Goal: Task Accomplishment & Management: Manage account settings

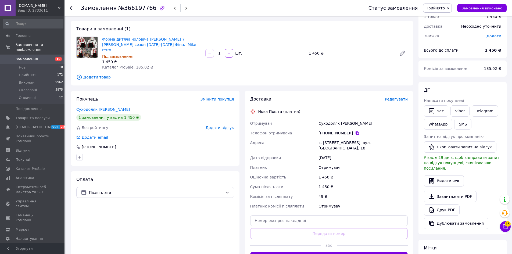
scroll to position [27, 0]
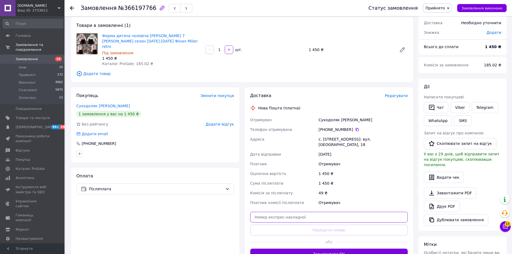
click at [319, 212] on input "text" at bounding box center [329, 217] width 158 height 11
paste input "20451269152844"
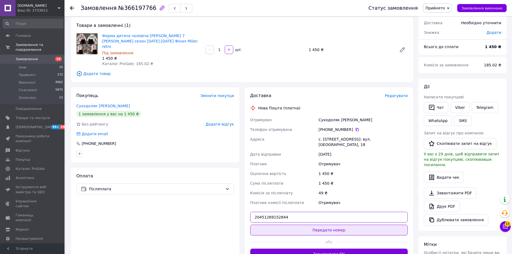
type input "20451269152844"
click at [320, 225] on button "Передати номер" at bounding box center [329, 230] width 158 height 11
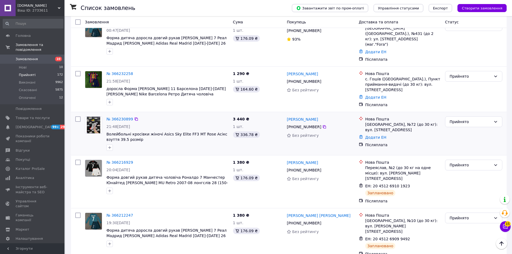
scroll to position [134, 0]
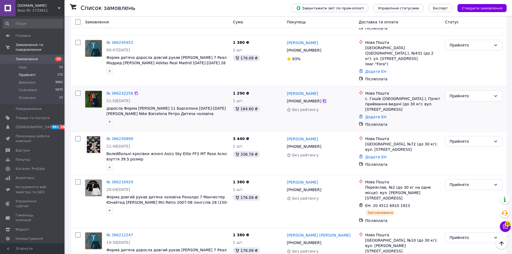
click at [323, 99] on icon at bounding box center [324, 100] width 3 height 3
click at [375, 115] on link "Додати ЕН" at bounding box center [375, 117] width 21 height 4
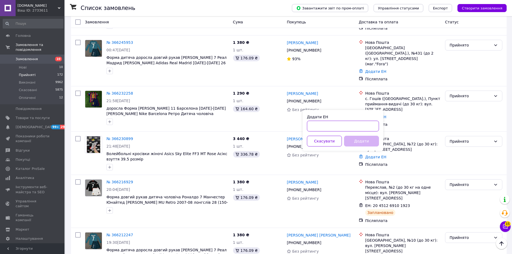
paste input "20451269108722"
type input "20451269108722"
click at [357, 141] on button "Додати" at bounding box center [361, 141] width 35 height 11
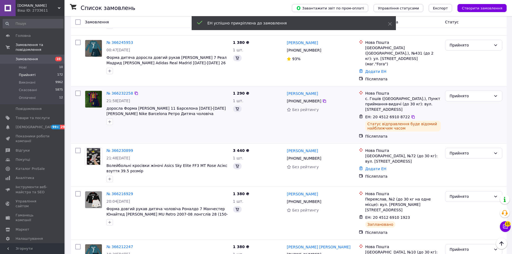
click at [98, 112] on div at bounding box center [94, 107] width 22 height 39
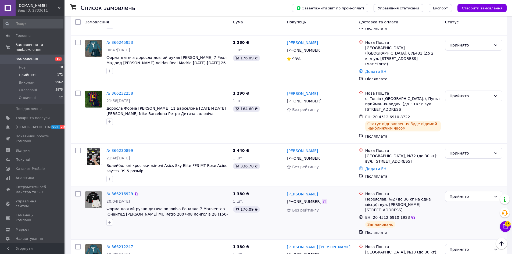
drag, startPoint x: 322, startPoint y: 189, endPoint x: 269, endPoint y: 213, distance: 57.8
click at [322, 200] on icon at bounding box center [324, 202] width 4 height 4
click at [105, 118] on div at bounding box center [109, 122] width 9 height 9
click at [108, 148] on link "№ 366230899" at bounding box center [119, 150] width 27 height 4
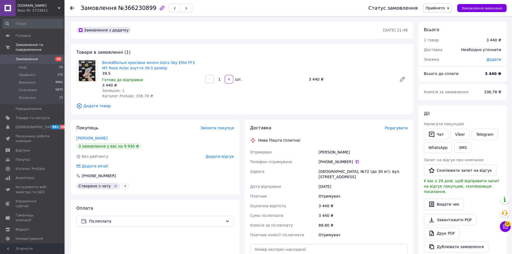
click at [445, 6] on span "Прийнято" at bounding box center [435, 8] width 19 height 4
click at [439, 28] on li "Скасовано" at bounding box center [438, 27] width 28 height 8
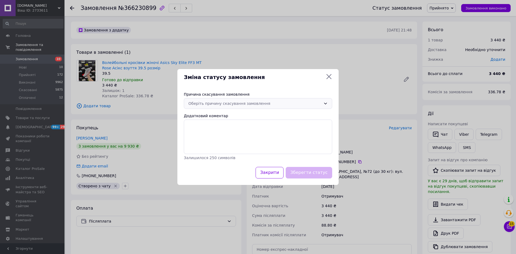
click at [223, 104] on div "Оберіть причину скасування замовлення" at bounding box center [255, 104] width 133 height 6
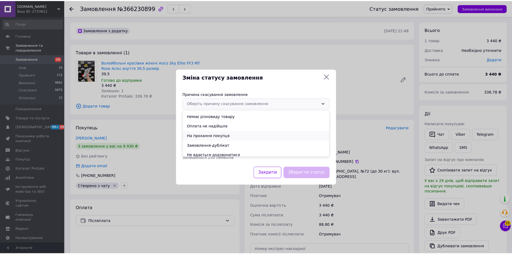
scroll to position [21, 0]
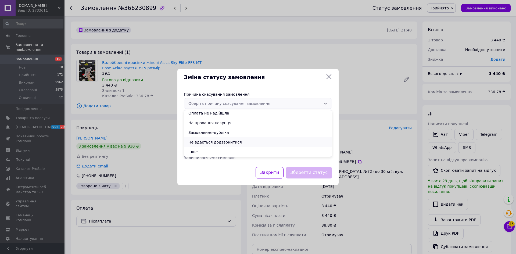
click at [215, 141] on li "Не вдається додзвонитися" at bounding box center [258, 142] width 148 height 10
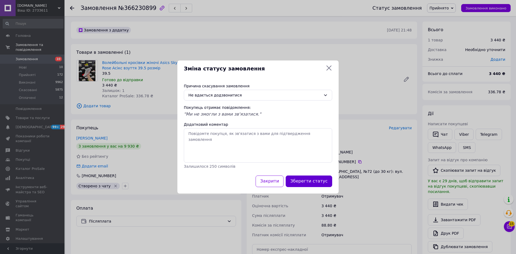
click at [310, 179] on button "Зберегти статус" at bounding box center [309, 182] width 47 height 12
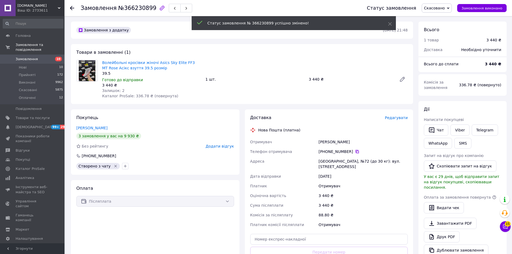
click at [356, 151] on icon at bounding box center [357, 151] width 3 height 3
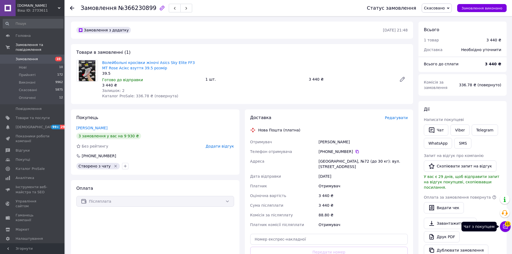
click at [505, 226] on icon at bounding box center [505, 226] width 5 height 5
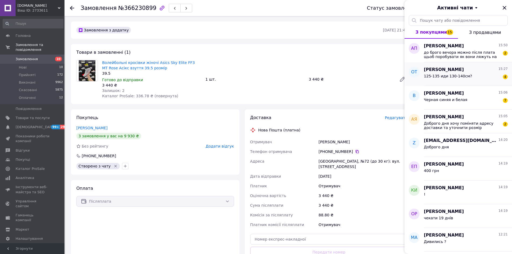
click at [468, 77] on div "125-135 иди 130-140см? 4" at bounding box center [466, 77] width 84 height 9
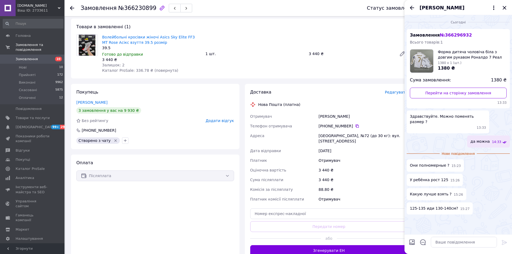
scroll to position [27, 0]
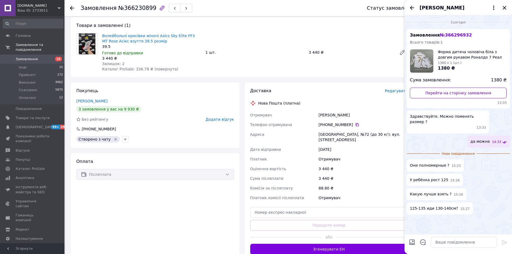
click at [413, 239] on div at bounding box center [412, 243] width 11 height 13
click at [412, 242] on input "Завантажити файли" at bounding box center [412, 242] width 6 height 6
type input "C:\fakepath\таблиця форма футбольна.png"
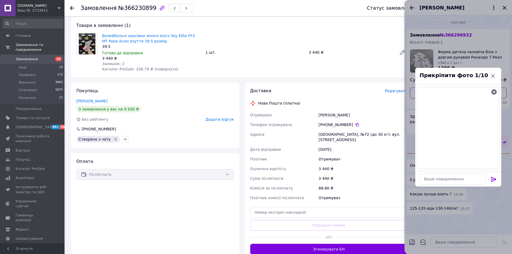
click at [495, 178] on icon at bounding box center [493, 179] width 5 height 5
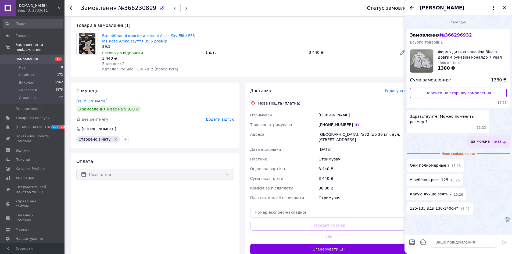
scroll to position [26, 0]
click at [440, 88] on link "Перейти на сторінку замовлення" at bounding box center [458, 93] width 97 height 11
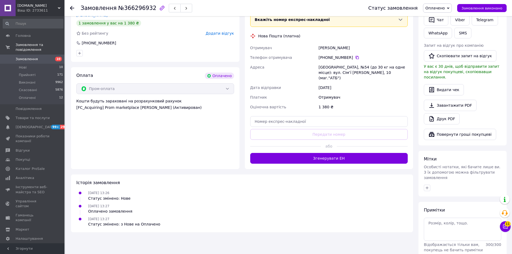
scroll to position [185, 0]
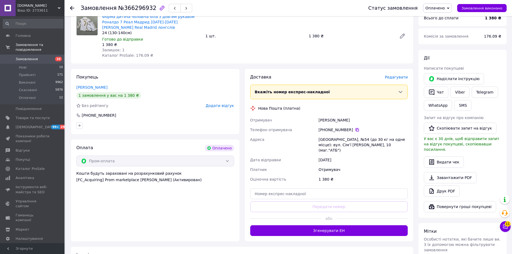
click at [355, 127] on div "[PHONE_NUMBER]" at bounding box center [363, 129] width 89 height 5
click at [355, 128] on icon at bounding box center [357, 130] width 4 height 4
drag, startPoint x: 115, startPoint y: 65, endPoint x: 183, endPoint y: 76, distance: 69.7
click at [115, 69] on div "Покупець Оксана Терзиогло 1 замовлення у вас на 1 380 ₴ Без рейтингу Додати від…" at bounding box center [155, 101] width 169 height 65
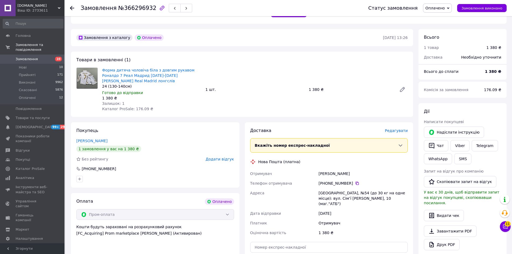
scroll to position [131, 0]
click at [505, 227] on icon at bounding box center [505, 227] width 5 height 5
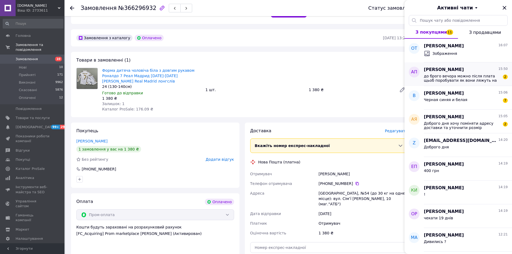
click at [449, 81] on span "до брого вечора можно після плата щьоб поробувати як вони ляжуть на ногу я не С…" at bounding box center [462, 78] width 76 height 9
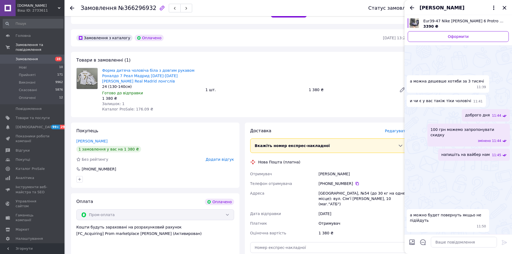
scroll to position [147, 0]
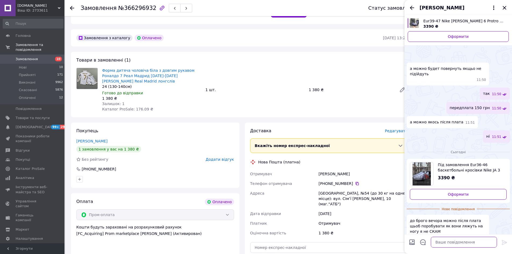
click at [442, 242] on textarea at bounding box center [464, 242] width 66 height 11
type textarea "ні"
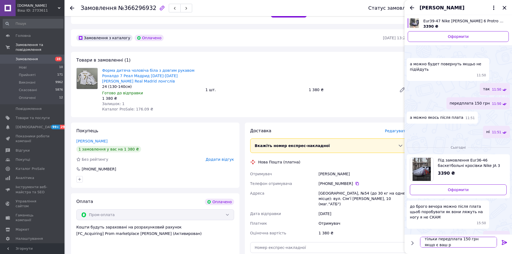
scroll to position [1, 0]
type textarea "тільки передплата 150 грн якщо є ваш розмір!"
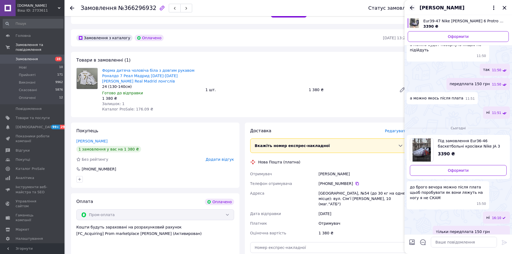
click at [412, 6] on icon "Назад" at bounding box center [412, 8] width 6 height 6
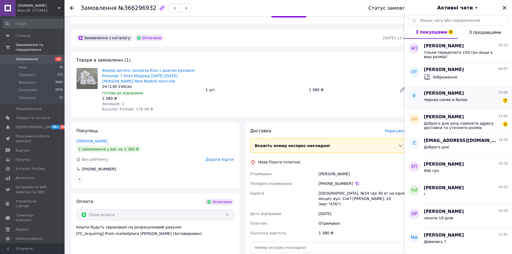
click at [447, 100] on span "Черная синяя и белая" at bounding box center [446, 100] width 44 height 4
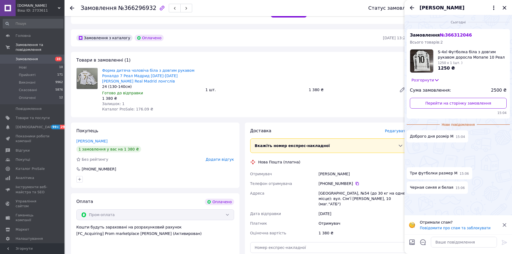
scroll to position [27, 0]
click at [442, 98] on link "Перейти на сторінку замовлення" at bounding box center [458, 103] width 97 height 11
drag, startPoint x: 28, startPoint y: 62, endPoint x: 144, endPoint y: 98, distance: 121.8
click at [29, 64] on li "Нові 10" at bounding box center [33, 68] width 66 height 8
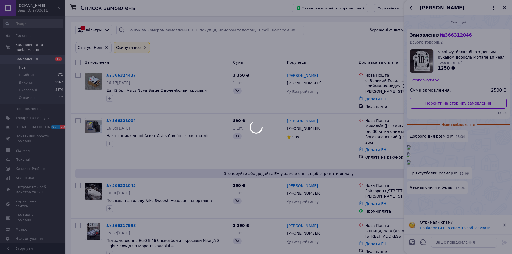
scroll to position [54, 0]
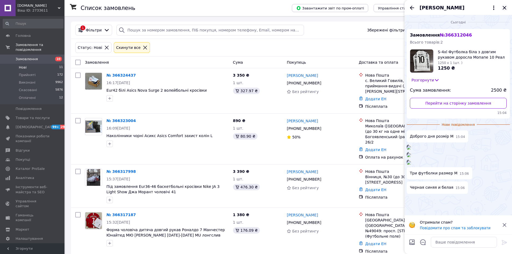
click at [507, 6] on icon "Закрити" at bounding box center [505, 8] width 6 height 6
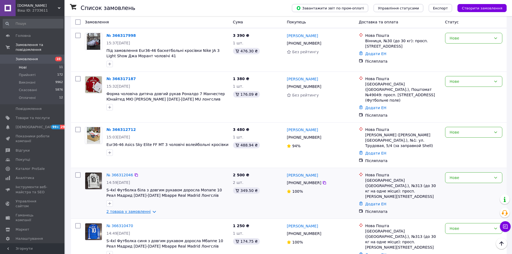
scroll to position [161, 0]
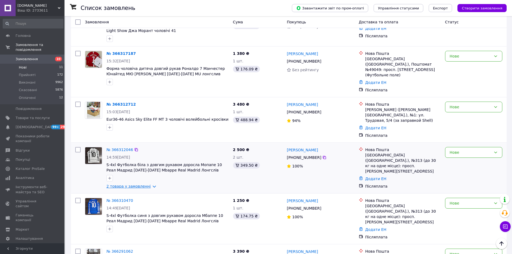
click at [150, 184] on link "2 товара у замовленні" at bounding box center [128, 186] width 44 height 4
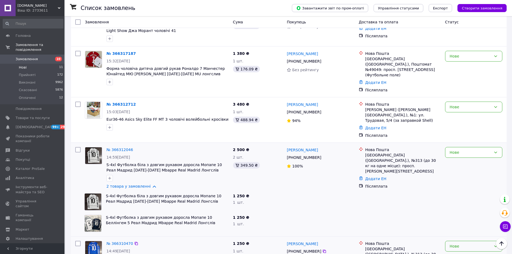
click at [470, 243] on div "Нове" at bounding box center [471, 246] width 42 height 6
drag, startPoint x: 453, startPoint y: 182, endPoint x: 466, endPoint y: 149, distance: 36.0
click at [454, 182] on li "Прийнято" at bounding box center [474, 182] width 57 height 10
click at [467, 150] on div "Нове" at bounding box center [471, 153] width 42 height 6
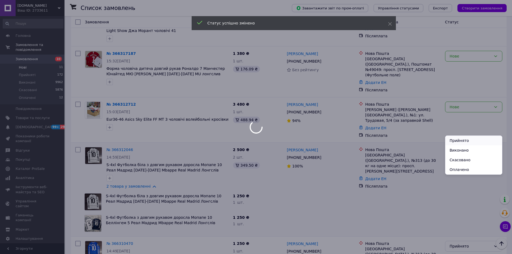
click at [455, 142] on li "Прийнято" at bounding box center [474, 141] width 57 height 10
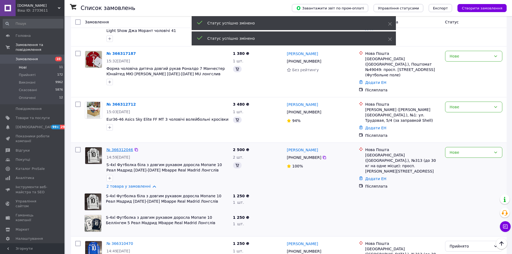
click at [125, 148] on link "№ 366312046" at bounding box center [119, 150] width 27 height 4
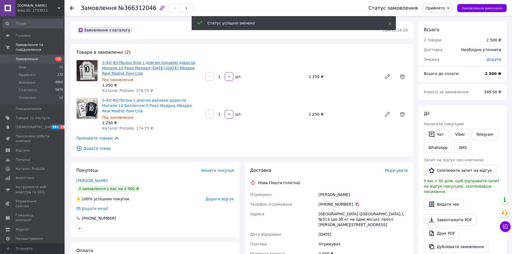
click at [127, 68] on link "S-4xl Футболка біла з довгим рукавом доросла Мопапе 10 Реал Мадрид 2025-2026 Mb…" at bounding box center [148, 68] width 93 height 15
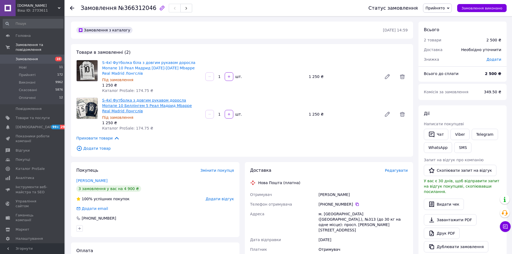
click at [142, 99] on link "S-4xl Футболка з довгим рукавом доросла Мопапе 10 Беллінгем 5 Реал Мадрид Mbapp…" at bounding box center [147, 105] width 90 height 15
click at [30, 95] on span "Оплачені" at bounding box center [27, 97] width 17 height 5
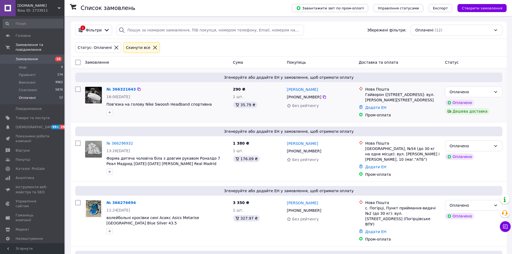
click at [91, 119] on div "№ 366321643 16:00, 12.10.2025 Пов'язка на голову Nike Swoosh Headband спортивна" at bounding box center [157, 101] width 148 height 35
click at [32, 64] on li "Нові 9" at bounding box center [33, 68] width 66 height 8
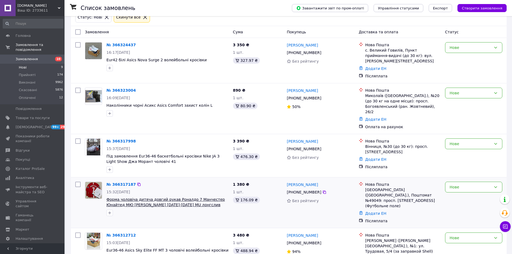
scroll to position [81, 0]
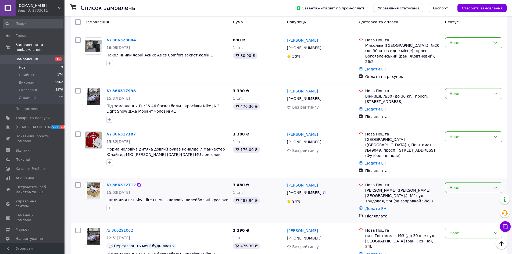
click at [466, 185] on div "Нове" at bounding box center [471, 188] width 42 height 6
click at [462, 180] on li "Прийнято" at bounding box center [474, 181] width 57 height 10
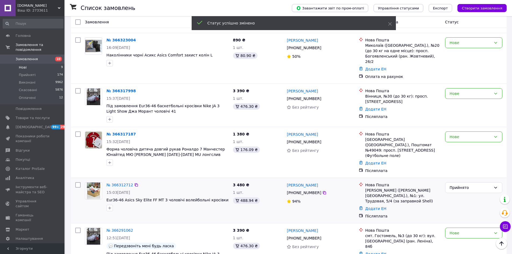
drag, startPoint x: 322, startPoint y: 173, endPoint x: 324, endPoint y: 180, distance: 6.7
click at [323, 191] on icon at bounding box center [324, 192] width 3 height 3
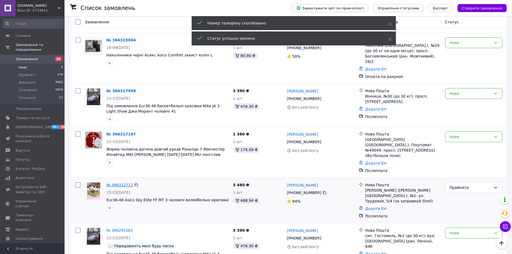
click at [125, 183] on link "№ 366312712" at bounding box center [119, 185] width 27 height 4
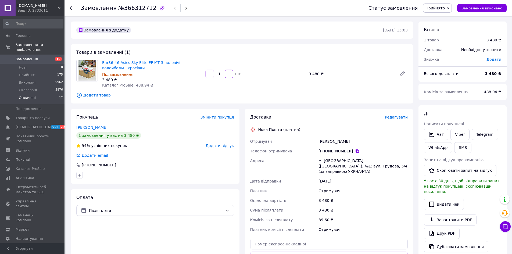
click at [35, 94] on li "Оплачені 12" at bounding box center [33, 99] width 66 height 10
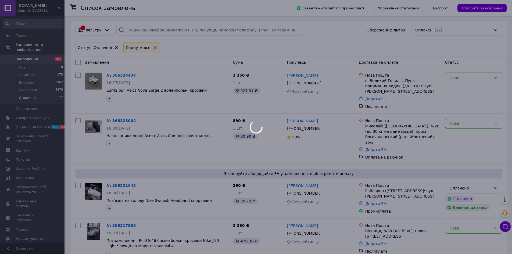
click at [94, 97] on div at bounding box center [256, 127] width 512 height 254
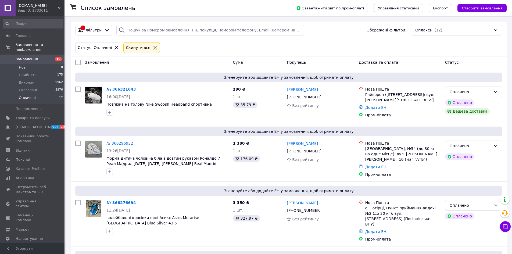
click at [28, 64] on li "Нові 8" at bounding box center [33, 68] width 66 height 8
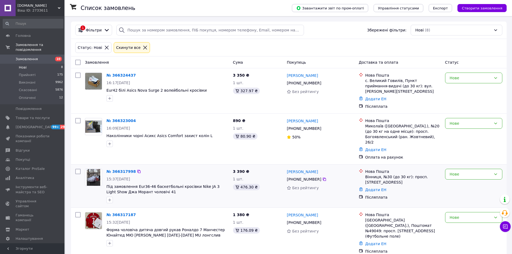
drag, startPoint x: 322, startPoint y: 83, endPoint x: 197, endPoint y: 161, distance: 147.0
click at [323, 85] on icon at bounding box center [324, 82] width 3 height 3
drag, startPoint x: 66, startPoint y: 35, endPoint x: 85, endPoint y: 21, distance: 23.8
click at [67, 35] on div "Список замовлень Завантажити звіт по пром-оплаті Управління статусами Експорт С…" at bounding box center [289, 247] width 447 height 463
click at [323, 83] on icon at bounding box center [324, 82] width 3 height 3
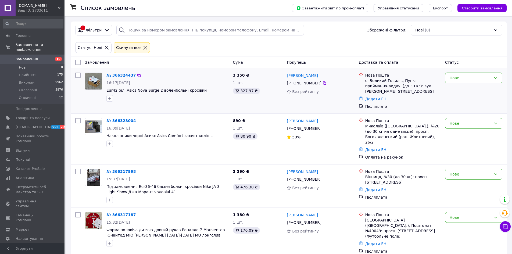
click at [116, 74] on link "№ 366324437" at bounding box center [120, 75] width 29 height 4
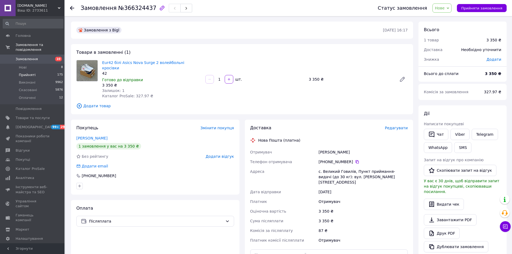
drag, startPoint x: 33, startPoint y: 69, endPoint x: 34, endPoint y: 72, distance: 3.0
click at [33, 73] on span "Прийняті" at bounding box center [27, 75] width 17 height 5
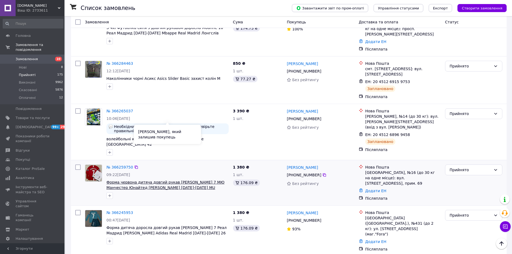
scroll to position [161, 0]
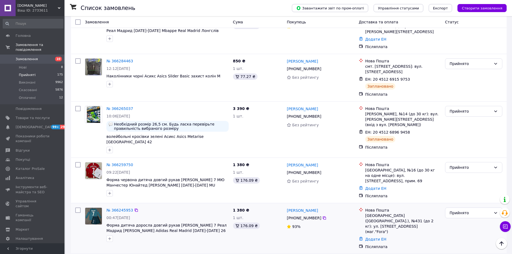
drag, startPoint x: 323, startPoint y: 158, endPoint x: 289, endPoint y: 190, distance: 45.9
click at [323, 171] on icon at bounding box center [324, 172] width 3 height 3
click at [120, 138] on div "№ 366265037 10:06, 12.10.2025 Необхідний розмір 26,5 см. Будь ласка перевірьте …" at bounding box center [157, 130] width 148 height 52
click at [322, 216] on icon at bounding box center [324, 218] width 4 height 4
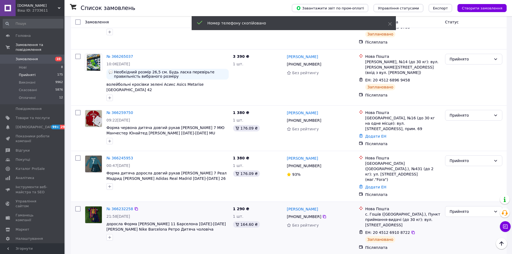
scroll to position [215, 0]
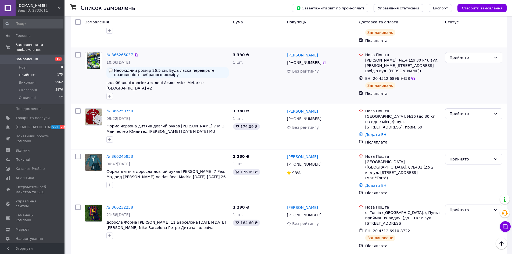
click at [81, 73] on div at bounding box center [78, 76] width 10 height 52
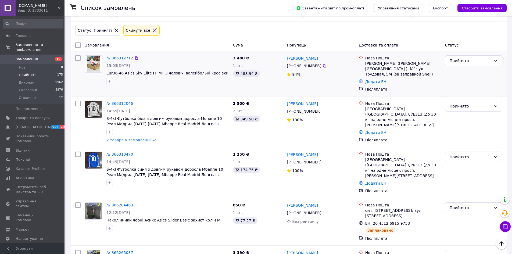
scroll to position [0, 0]
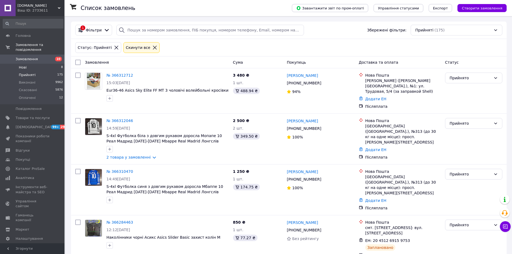
click at [33, 64] on li "Нові 8" at bounding box center [33, 68] width 66 height 8
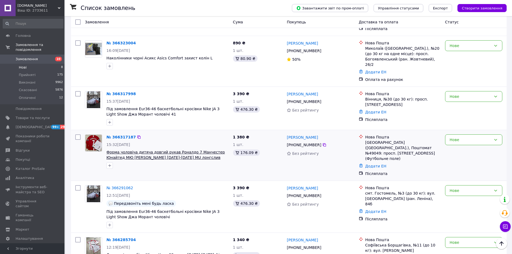
scroll to position [108, 0]
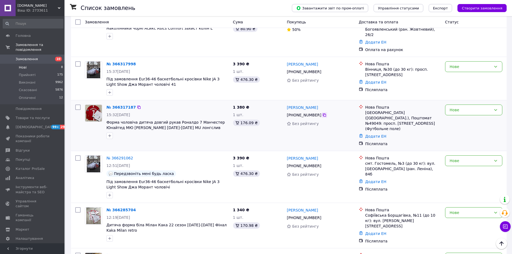
click at [322, 113] on icon at bounding box center [324, 115] width 4 height 4
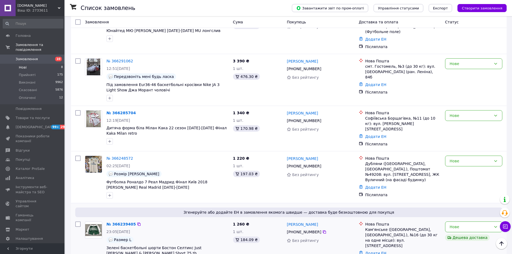
scroll to position [205, 0]
click at [322, 230] on icon at bounding box center [324, 232] width 4 height 4
click at [118, 222] on link "№ 366239405" at bounding box center [120, 224] width 29 height 4
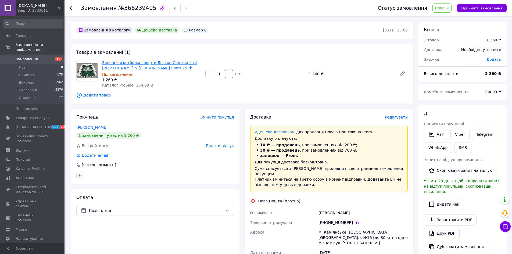
click at [169, 62] on link "Зелені баскетбольні шорти Бостон Селтикс Just [PERSON_NAME] & [PERSON_NAME] Sho…" at bounding box center [149, 66] width 95 height 10
click at [31, 94] on li "Оплачені 12" at bounding box center [33, 99] width 66 height 10
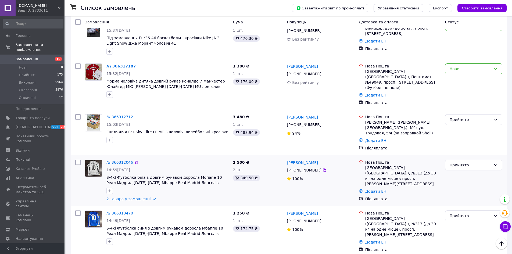
scroll to position [188, 0]
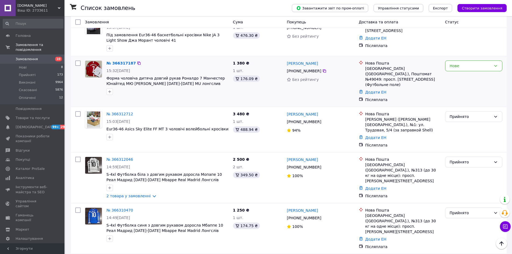
drag, startPoint x: 322, startPoint y: 59, endPoint x: 304, endPoint y: 77, distance: 25.7
click at [322, 69] on icon at bounding box center [324, 71] width 4 height 4
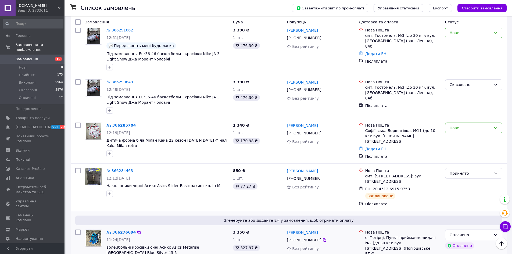
scroll to position [484, 0]
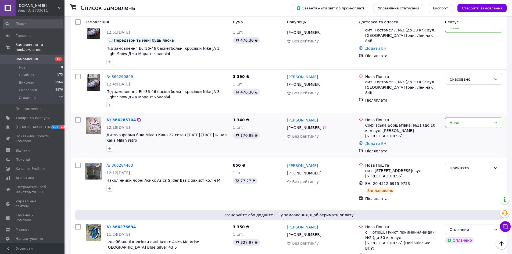
drag, startPoint x: 321, startPoint y: 93, endPoint x: 311, endPoint y: 105, distance: 16.4
click at [322, 126] on icon at bounding box center [324, 128] width 4 height 4
click at [453, 166] on div "Прийнято" at bounding box center [474, 182] width 62 height 43
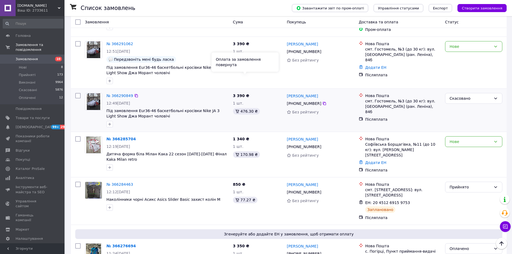
scroll to position [457, 0]
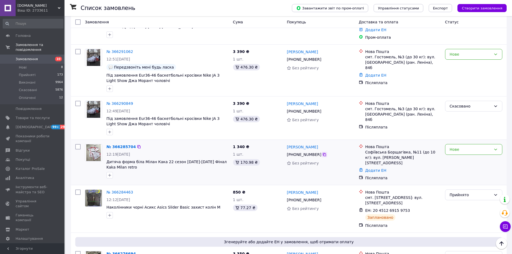
click at [322, 152] on icon at bounding box center [324, 154] width 4 height 4
click at [120, 144] on div "№ 366285704" at bounding box center [121, 147] width 30 height 6
click at [120, 145] on link "№ 366285704" at bounding box center [120, 147] width 29 height 4
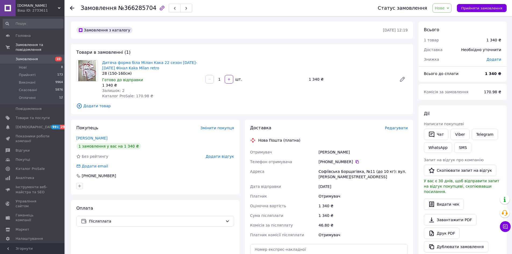
click at [446, 13] on div "Статус замовлення Нове Прийнято Виконано Скасовано Оплачено Прийняти замовлення" at bounding box center [437, 8] width 140 height 16
drag, startPoint x: 445, startPoint y: 9, endPoint x: 445, endPoint y: 16, distance: 7.0
click at [445, 9] on span "Нове" at bounding box center [440, 8] width 10 height 4
click at [447, 17] on li "Прийнято" at bounding box center [445, 19] width 25 height 8
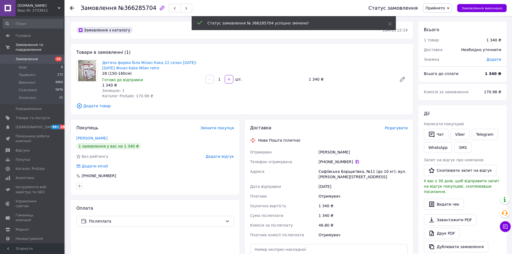
click at [356, 163] on icon at bounding box center [357, 161] width 3 height 3
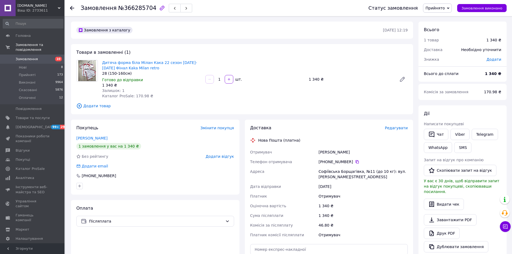
scroll to position [108, 0]
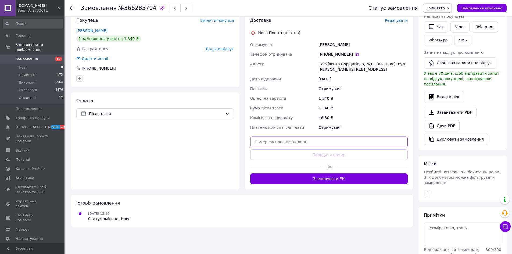
click at [292, 143] on input "text" at bounding box center [329, 142] width 158 height 11
paste input "20451269172910"
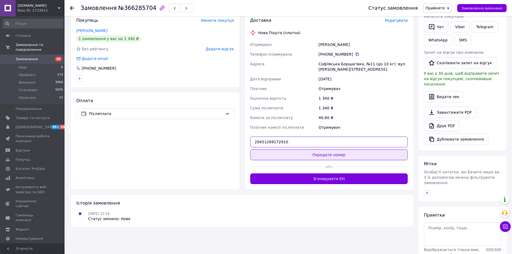
type input "20451269172910"
click at [299, 155] on button "Передати номер" at bounding box center [329, 155] width 158 height 11
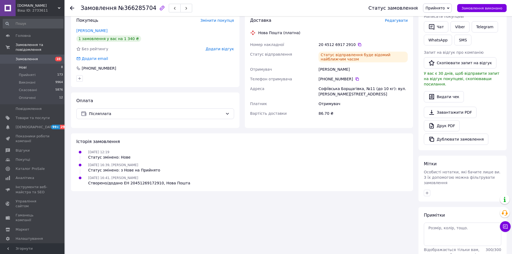
click at [36, 64] on li "Нові 8" at bounding box center [33, 68] width 66 height 8
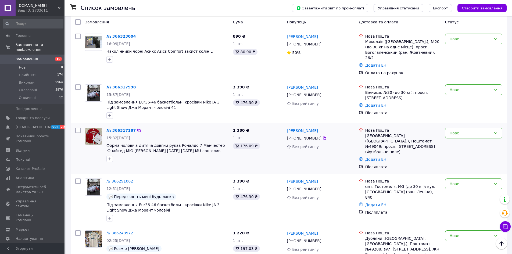
scroll to position [134, 0]
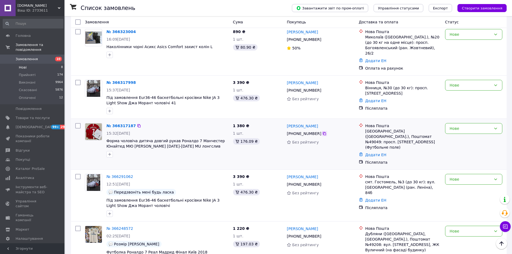
click at [323, 132] on icon at bounding box center [324, 133] width 3 height 3
click at [77, 190] on div at bounding box center [78, 195] width 10 height 47
click at [466, 174] on div "Нове" at bounding box center [473, 179] width 57 height 11
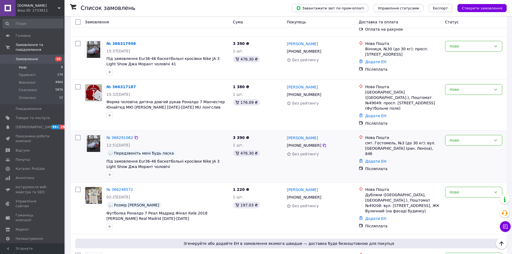
scroll to position [126, 0]
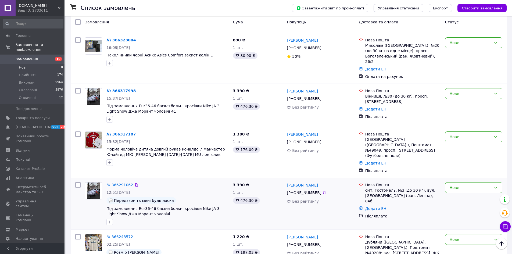
drag, startPoint x: 321, startPoint y: 87, endPoint x: 149, endPoint y: 179, distance: 195.0
click at [323, 97] on icon at bounding box center [324, 98] width 3 height 3
click at [122, 88] on div "№ 366317998" at bounding box center [121, 91] width 30 height 6
click at [127, 89] on link "№ 366317998" at bounding box center [120, 91] width 29 height 4
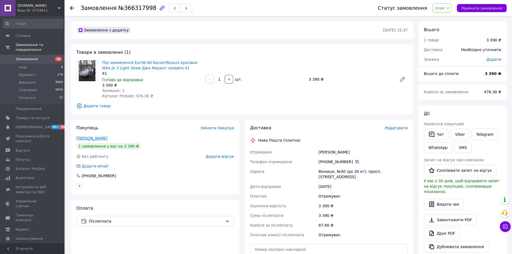
click at [98, 138] on link "[PERSON_NAME]" at bounding box center [91, 138] width 31 height 4
click at [32, 95] on span "Оплачені" at bounding box center [27, 97] width 17 height 5
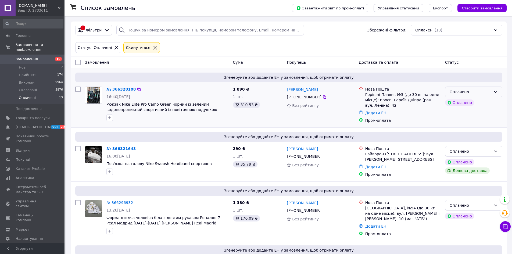
click at [474, 95] on div "Оплачено" at bounding box center [471, 92] width 42 height 6
click at [464, 106] on li "Прийнято" at bounding box center [474, 104] width 57 height 10
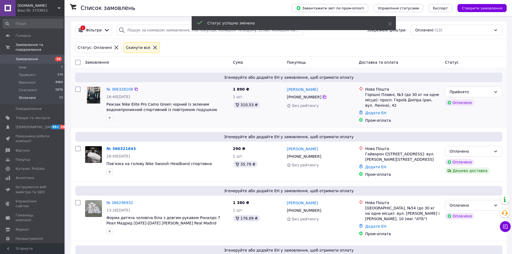
click at [322, 97] on icon at bounding box center [324, 97] width 4 height 4
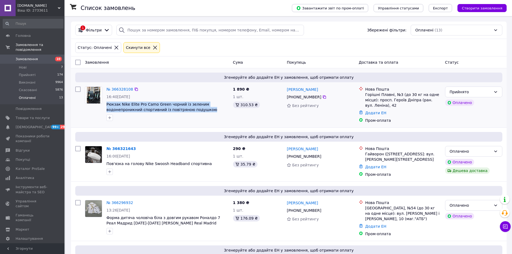
drag, startPoint x: 207, startPoint y: 111, endPoint x: 106, endPoint y: 105, distance: 101.3
click at [106, 105] on div "№ 366328108 16:40, 12.10.2025 Рюкзак Nike Elite Pro Camo Green чорний із зелени…" at bounding box center [167, 103] width 127 height 39
copy span "Рюкзак Nike Elite Pro Camo Green чорний із зеленим водонепроникний спортивний і…"
click at [38, 116] on span "Товари та послуги" at bounding box center [33, 118] width 34 height 5
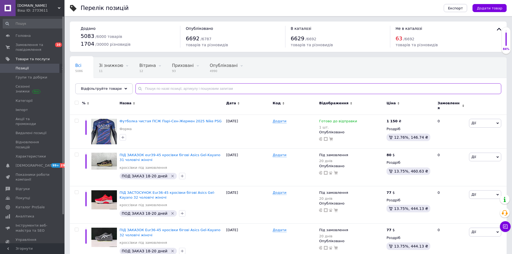
click at [161, 90] on input "text" at bounding box center [319, 88] width 366 height 11
paste input "Рюкзак Nike Elite Pro Camo Green чорний із зеленим водонепроникний спортивний і…"
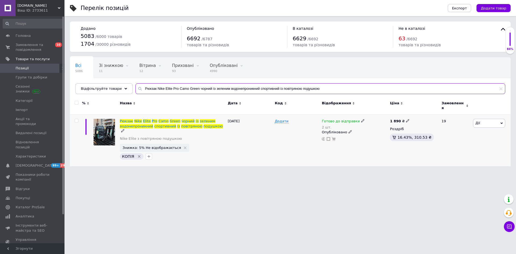
type input "Рюкзак Nike Elite Pro Camo Green чорний із зеленим водонепроникний спортивний і…"
click at [406, 119] on icon at bounding box center [407, 120] width 3 height 3
click at [421, 112] on input "1890" at bounding box center [432, 115] width 41 height 11
type input "2100"
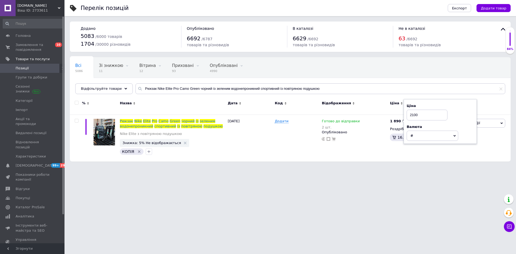
click at [173, 167] on html "www.sport888.in.ua Ваш ID: 2733611 Сайт www.sport888.in.ua Кабінет покупця Пере…" at bounding box center [258, 83] width 516 height 167
click at [31, 35] on span "Головна" at bounding box center [33, 35] width 34 height 5
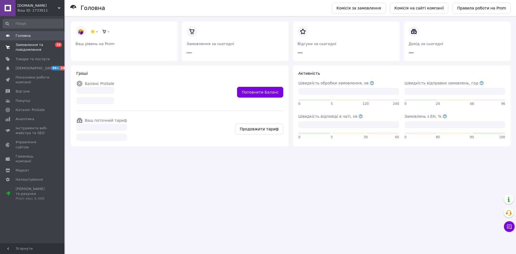
click at [32, 49] on span "Замовлення та повідомлення" at bounding box center [33, 47] width 34 height 10
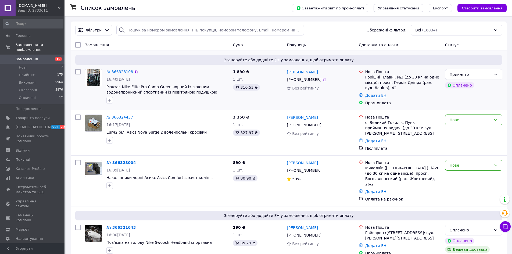
click at [371, 94] on link "Додати ЕН" at bounding box center [375, 95] width 21 height 4
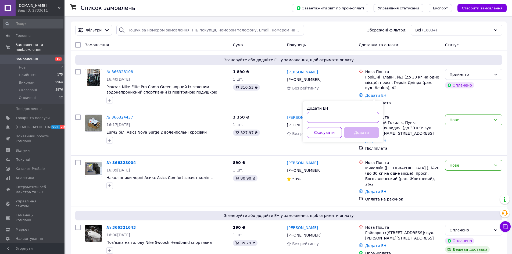
click at [359, 119] on input "Додати ЕН" at bounding box center [343, 117] width 72 height 11
paste input "20451269175447"
type input "20451269175447"
click at [359, 134] on button "Додати" at bounding box center [361, 132] width 35 height 11
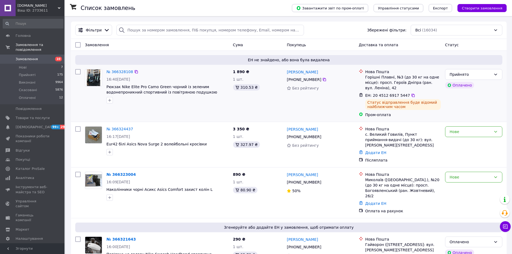
click at [94, 111] on div "№ 366328108 16:40, 12.10.2025 Рюкзак Nike Elite Pro Camo Green чорний із зелени…" at bounding box center [157, 93] width 148 height 53
click at [322, 180] on icon at bounding box center [324, 182] width 4 height 4
drag, startPoint x: 66, startPoint y: 190, endPoint x: 78, endPoint y: 191, distance: 12.2
click at [322, 180] on icon at bounding box center [324, 182] width 4 height 4
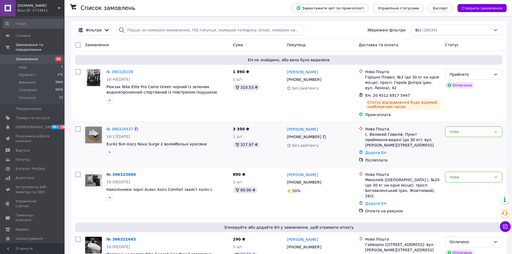
click at [89, 161] on div "№ 366324437 16:17, 12.10.2025 Eur42 білі Asics Nova Surge 2 волейбольні кросівк…" at bounding box center [289, 144] width 436 height 45
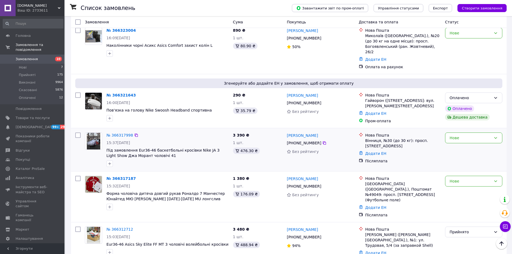
scroll to position [161, 0]
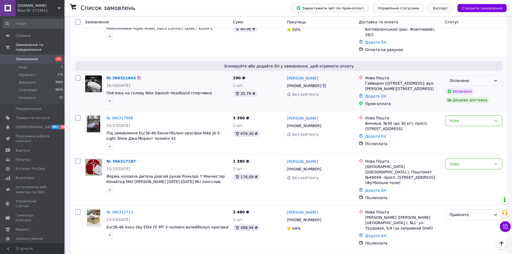
click at [475, 75] on div "Оплачено" at bounding box center [473, 80] width 57 height 11
click at [469, 81] on li "Прийнято" at bounding box center [474, 82] width 57 height 10
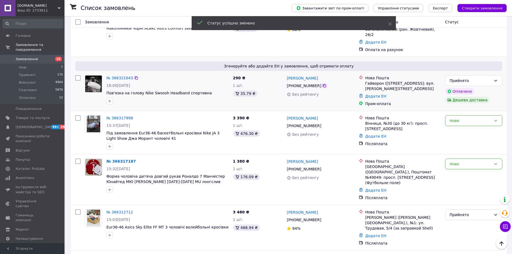
drag, startPoint x: 321, startPoint y: 75, endPoint x: 177, endPoint y: 61, distance: 145.4
click at [322, 84] on icon at bounding box center [324, 86] width 4 height 4
click at [115, 76] on link "№ 366321643" at bounding box center [119, 78] width 27 height 4
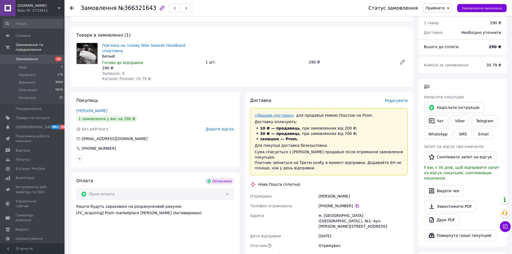
scroll to position [215, 0]
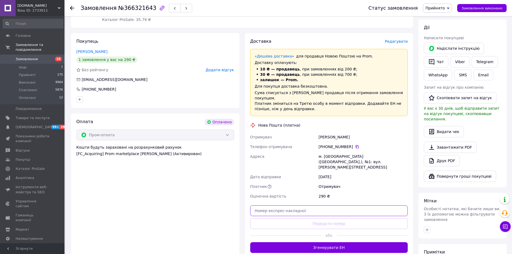
click at [324, 205] on input "text" at bounding box center [329, 210] width 158 height 11
paste input "20451269176546"
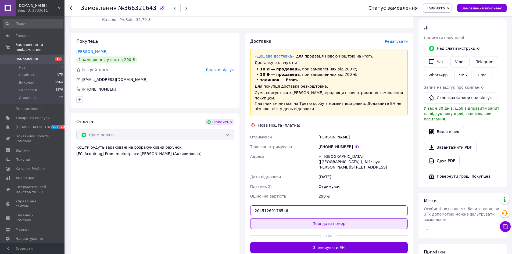
type input "20451269176546"
click at [324, 218] on button "Передати номер" at bounding box center [329, 223] width 158 height 11
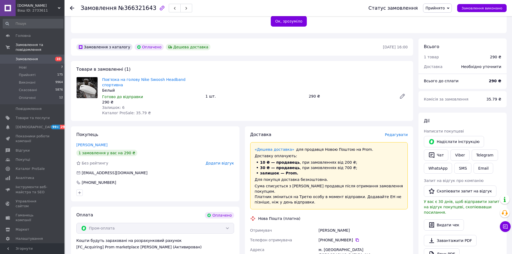
scroll to position [108, 0]
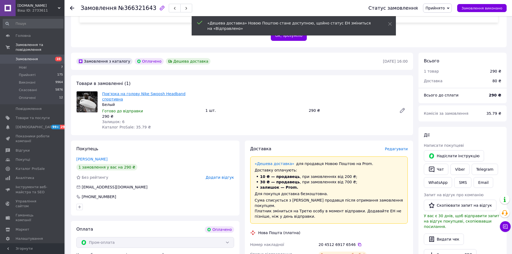
click at [154, 92] on link "Пов'язка на голову Nike Swoosh Headband спортивна" at bounding box center [143, 97] width 83 height 10
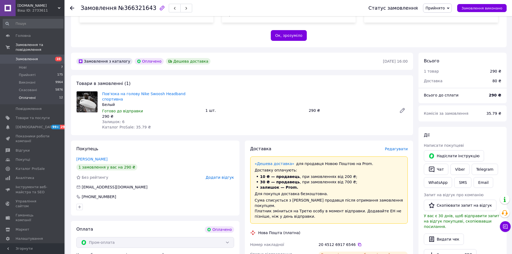
click at [32, 95] on span "Оплачені" at bounding box center [27, 97] width 17 height 5
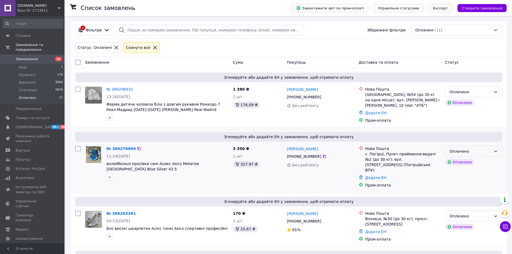
click at [470, 151] on div "Оплачено" at bounding box center [471, 151] width 42 height 6
click at [464, 162] on li "Прийнято" at bounding box center [474, 161] width 57 height 10
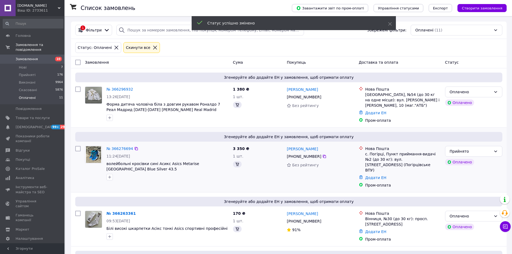
scroll to position [54, 0]
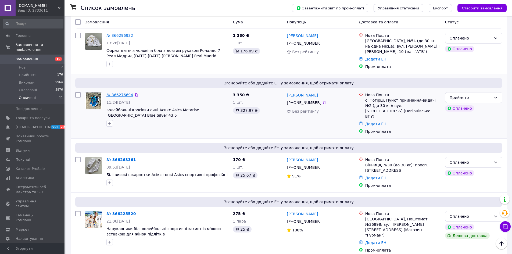
click at [116, 93] on link "№ 366276694" at bounding box center [119, 95] width 27 height 4
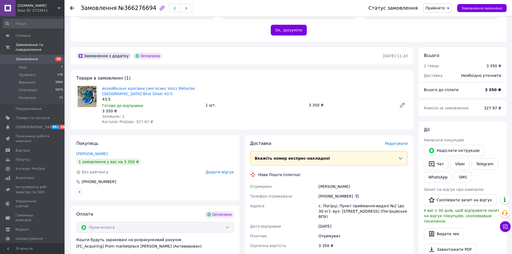
scroll to position [134, 0]
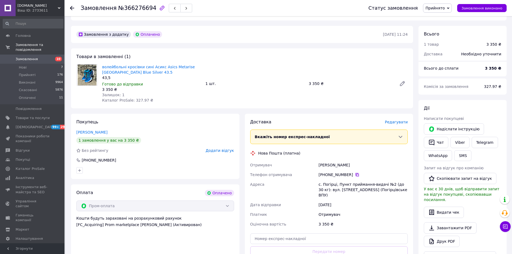
click at [355, 173] on icon at bounding box center [357, 175] width 4 height 4
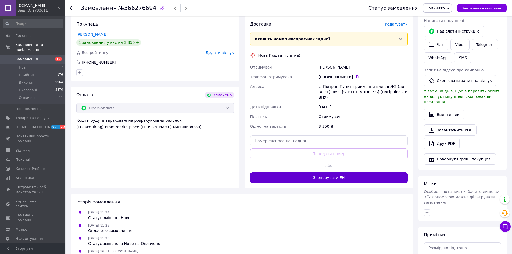
scroll to position [242, 0]
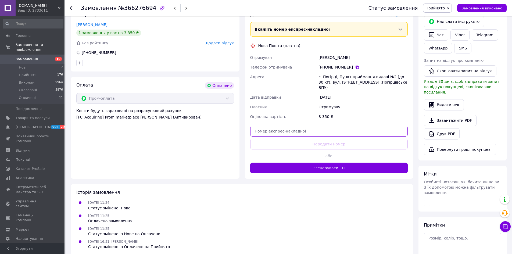
click at [288, 126] on input "text" at bounding box center [329, 131] width 158 height 11
paste input "20451269178661"
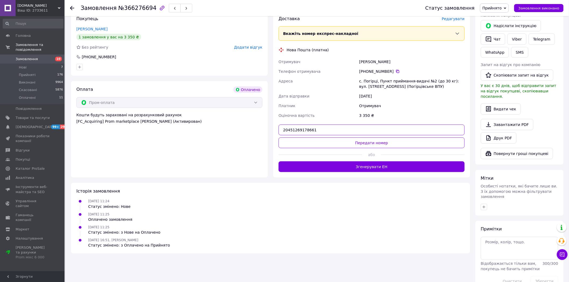
type input "20451269178661"
click at [322, 148] on div at bounding box center [321, 154] width 84 height 13
click at [321, 139] on button "Передати номер" at bounding box center [372, 143] width 186 height 11
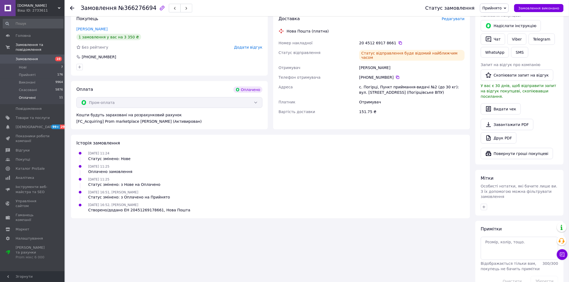
click at [33, 95] on span "Оплачені" at bounding box center [27, 97] width 17 height 5
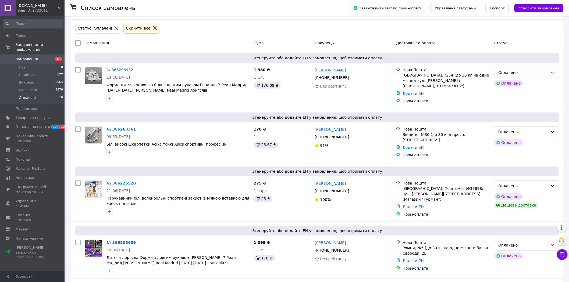
scroll to position [30, 0]
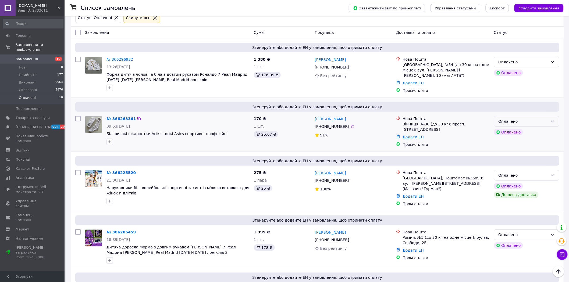
click at [510, 123] on div "Оплачено" at bounding box center [526, 121] width 65 height 11
drag, startPoint x: 517, startPoint y: 131, endPoint x: 177, endPoint y: 146, distance: 340.5
click at [516, 131] on li "Прийнято" at bounding box center [526, 132] width 65 height 10
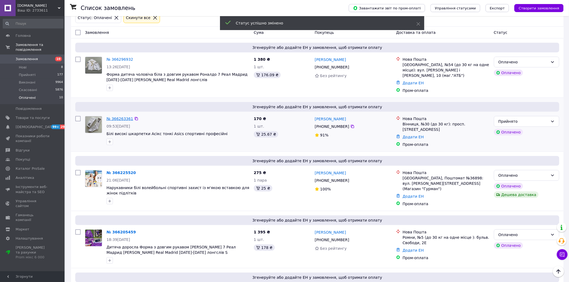
click at [121, 117] on link "№ 366263361" at bounding box center [119, 119] width 27 height 4
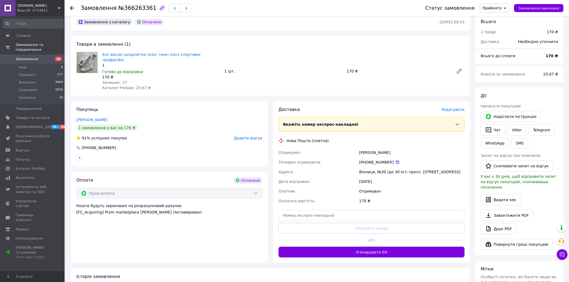
scroll to position [149, 0]
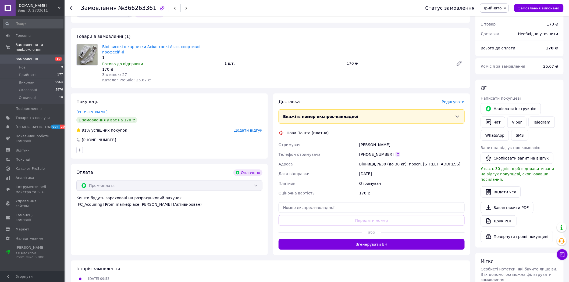
click at [396, 152] on icon at bounding box center [398, 154] width 4 height 4
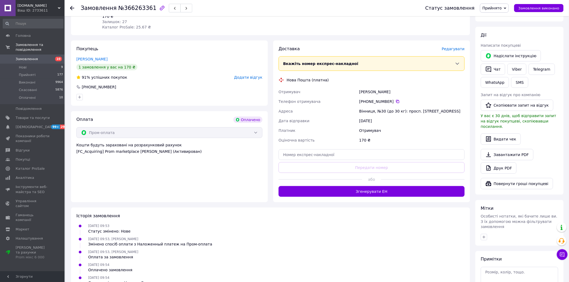
scroll to position [232, 0]
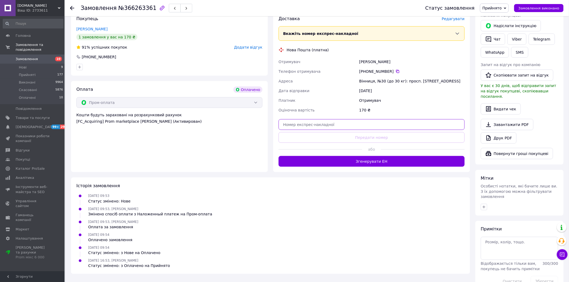
click at [308, 119] on input "text" at bounding box center [372, 124] width 186 height 11
paste input "20451269180633"
type input "20451269180633"
click at [319, 132] on button "Передати номер" at bounding box center [372, 137] width 186 height 11
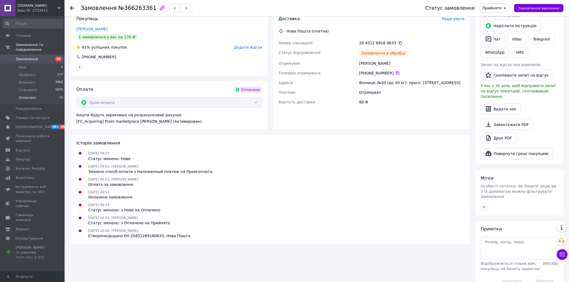
click at [36, 94] on li "Оплачені 10" at bounding box center [33, 99] width 66 height 10
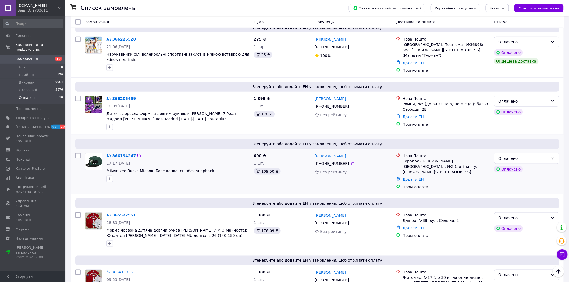
scroll to position [179, 0]
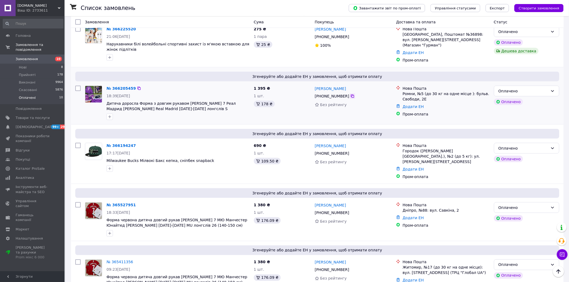
click at [350, 94] on icon at bounding box center [352, 96] width 4 height 4
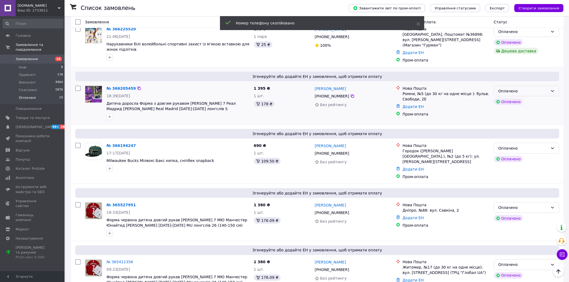
click at [512, 88] on div "Оплачено" at bounding box center [524, 91] width 50 height 6
click at [511, 95] on li "Прийнято" at bounding box center [526, 97] width 65 height 10
click at [120, 86] on link "№ 366205459" at bounding box center [120, 88] width 29 height 4
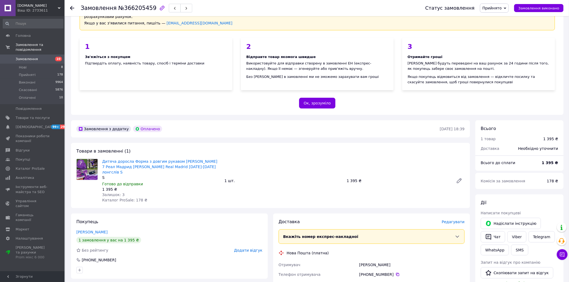
scroll to position [90, 0]
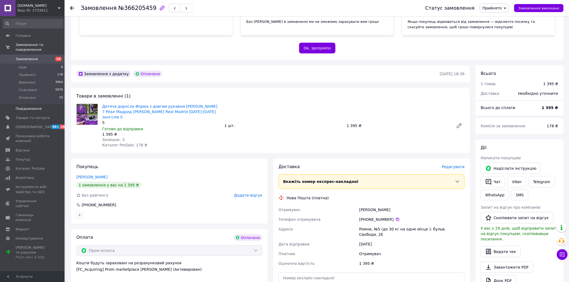
drag, startPoint x: 31, startPoint y: 91, endPoint x: 27, endPoint y: 106, distance: 16.2
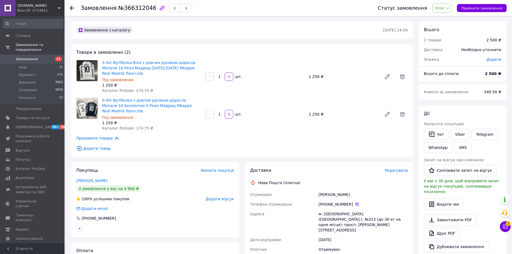
drag, startPoint x: 353, startPoint y: 193, endPoint x: 350, endPoint y: 197, distance: 5.7
click at [355, 202] on icon at bounding box center [357, 204] width 4 height 4
click at [504, 226] on icon at bounding box center [505, 226] width 5 height 5
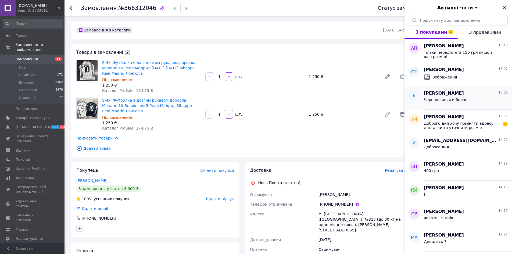
click at [440, 101] on span "Черная синяя и белая" at bounding box center [446, 100] width 44 height 4
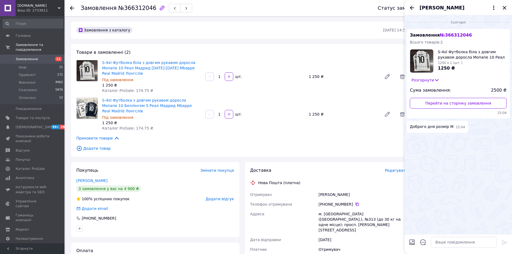
scroll to position [130, 0]
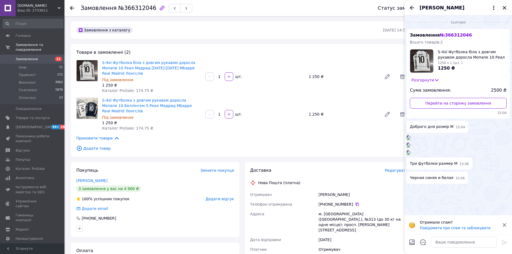
click at [411, 136] on img at bounding box center [409, 138] width 4 height 4
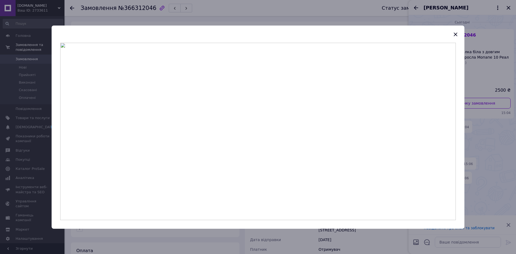
click at [497, 124] on div at bounding box center [258, 127] width 516 height 254
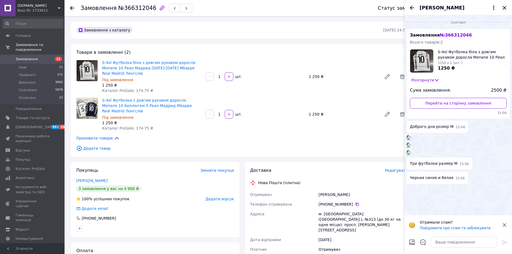
click at [411, 143] on img at bounding box center [409, 145] width 4 height 4
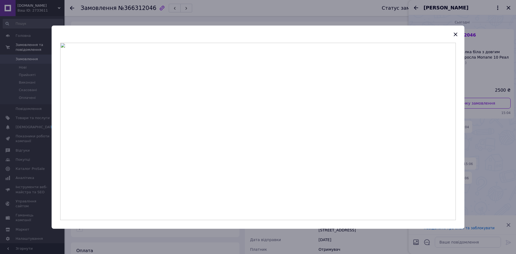
click at [496, 179] on div at bounding box center [258, 127] width 516 height 254
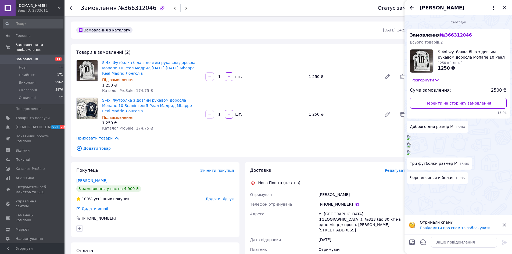
click at [411, 155] on img at bounding box center [409, 153] width 4 height 4
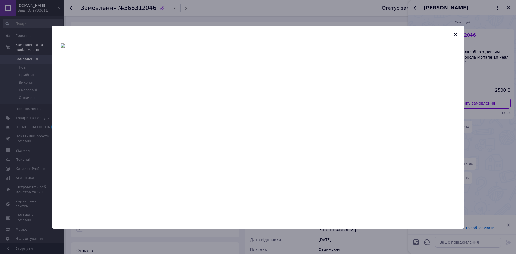
drag, startPoint x: 512, startPoint y: 48, endPoint x: 509, endPoint y: 51, distance: 4.4
click at [512, 48] on div at bounding box center [258, 127] width 516 height 254
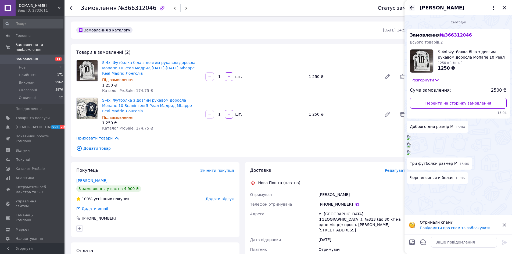
click at [413, 9] on icon "Назад" at bounding box center [412, 8] width 6 height 6
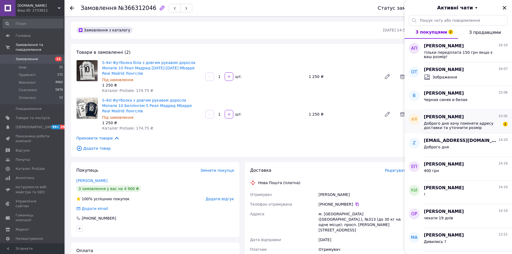
click at [470, 125] on span "Доброго дня хочу поміняти адресу доставки та уточнити розмір" at bounding box center [462, 125] width 76 height 9
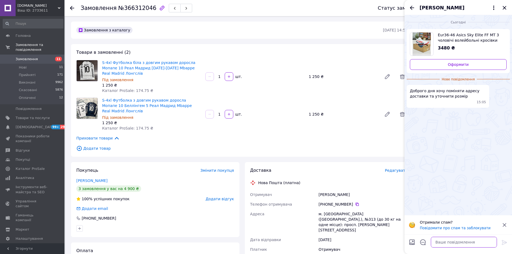
click at [445, 241] on textarea at bounding box center [464, 242] width 66 height 11
type textarea "о"
type textarea "j"
click at [434, 242] on textarea "ок выдпроовыли вам" at bounding box center [458, 242] width 77 height 11
click at [438, 242] on textarea "ок відпроовыли вам" at bounding box center [458, 242] width 77 height 11
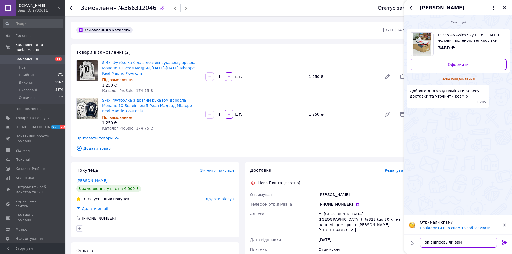
click at [440, 242] on textarea "ок відпоовыли вам" at bounding box center [458, 242] width 77 height 11
click at [443, 242] on textarea "ок відповыли вам" at bounding box center [458, 242] width 77 height 11
type textarea "ок відповіли вам"
click at [503, 244] on icon at bounding box center [504, 242] width 5 height 5
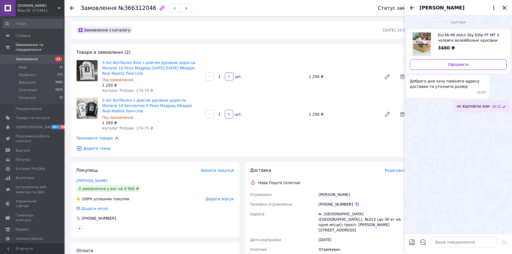
click at [506, 5] on icon "Закрити" at bounding box center [505, 8] width 6 height 6
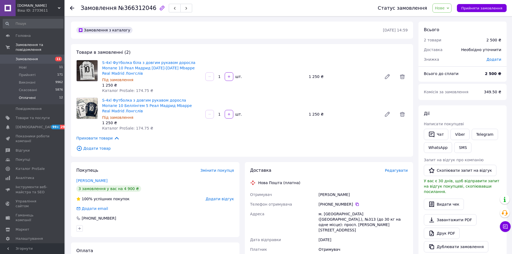
click at [36, 94] on li "Оплачені 12" at bounding box center [33, 99] width 66 height 10
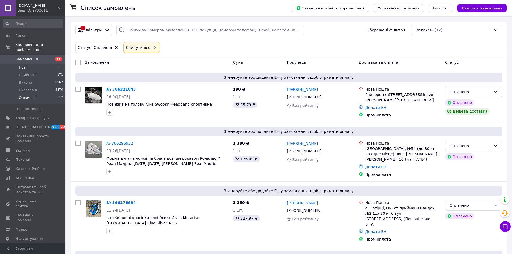
click at [34, 64] on li "Нові 11" at bounding box center [33, 68] width 66 height 8
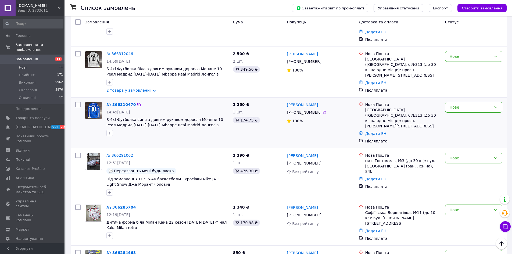
scroll to position [242, 0]
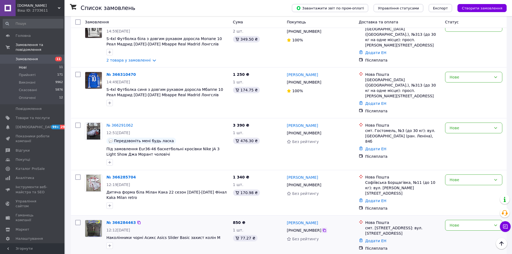
click at [323, 229] on icon at bounding box center [324, 230] width 3 height 3
click at [112, 221] on link "№ 366284463" at bounding box center [120, 223] width 29 height 4
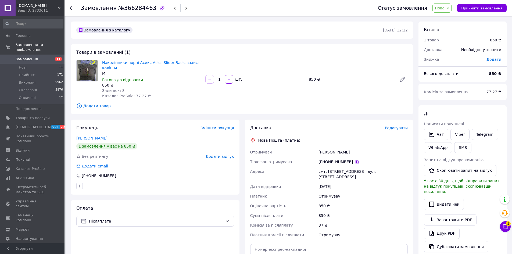
click at [355, 160] on icon at bounding box center [357, 162] width 4 height 4
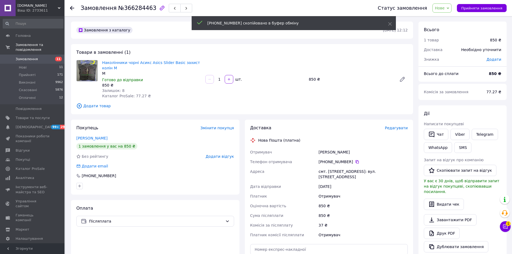
click at [451, 9] on span "Нове" at bounding box center [442, 7] width 19 height 9
drag, startPoint x: 447, startPoint y: 17, endPoint x: 412, endPoint y: 16, distance: 35.5
click at [440, 17] on li "Прийнято" at bounding box center [445, 19] width 25 height 8
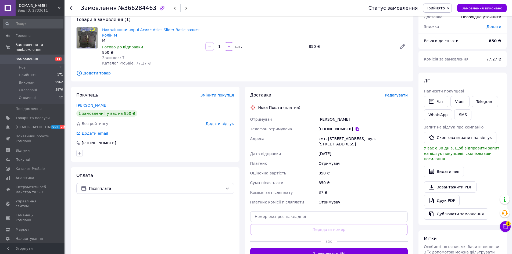
scroll to position [81, 0]
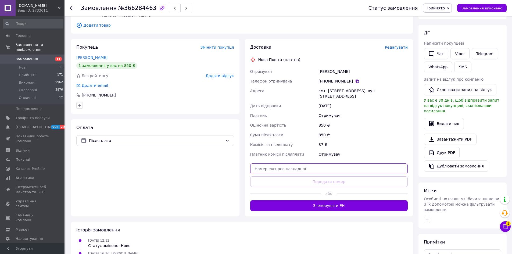
click at [293, 168] on input "text" at bounding box center [329, 168] width 158 height 11
paste input "20451269159753"
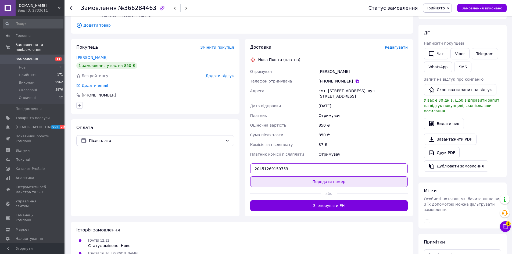
type input "20451269159753"
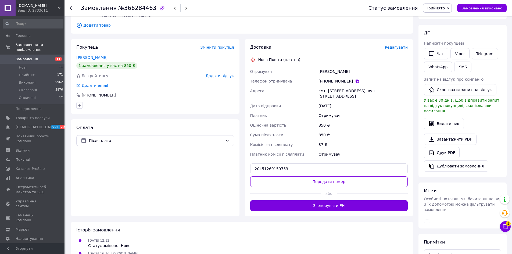
drag, startPoint x: 305, startPoint y: 181, endPoint x: 388, endPoint y: 66, distance: 141.2
click at [308, 179] on button "Передати номер" at bounding box center [329, 181] width 158 height 11
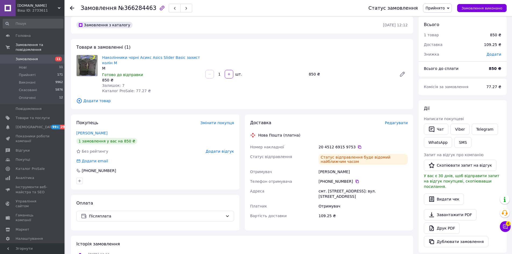
scroll to position [0, 0]
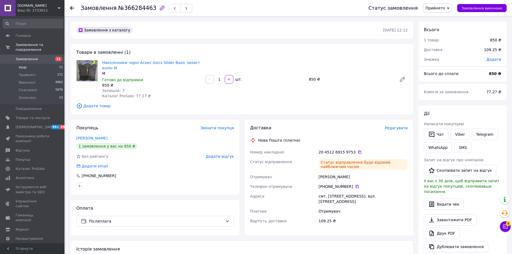
click at [34, 64] on li "Нові 11" at bounding box center [33, 68] width 66 height 8
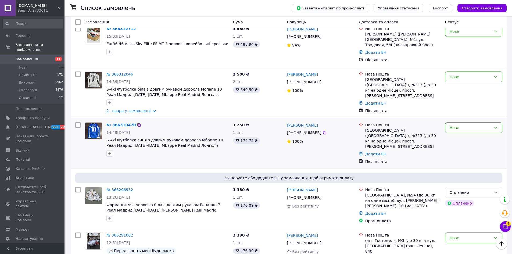
scroll to position [242, 0]
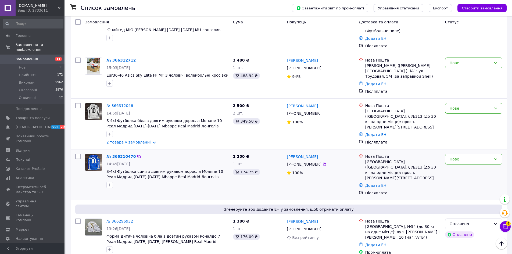
click at [126, 154] on link "№ 366310470" at bounding box center [120, 156] width 29 height 4
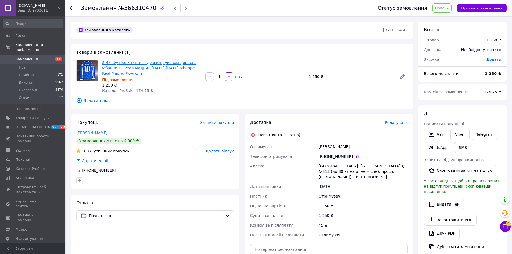
click at [161, 64] on link "S-4xl Футболка синя з довгим рукавом доросла Мбаппе 10 Реал Мадрид [DATE]-[DATE…" at bounding box center [149, 68] width 94 height 15
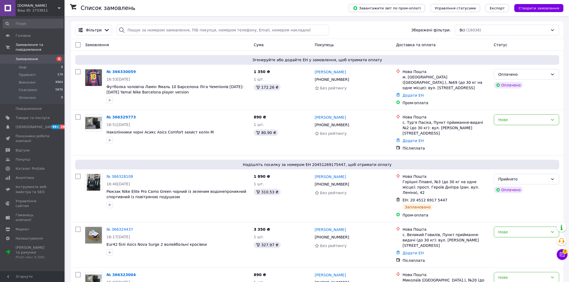
click at [37, 95] on li "Оплачені 9" at bounding box center [33, 99] width 66 height 10
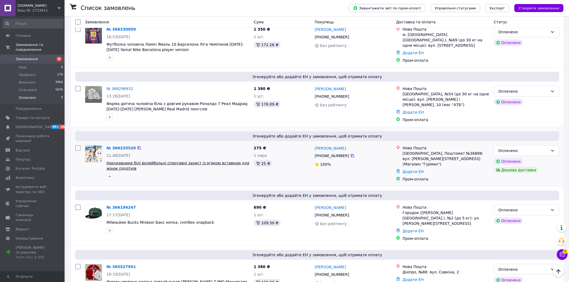
scroll to position [60, 0]
click at [350, 154] on icon at bounding box center [352, 156] width 4 height 4
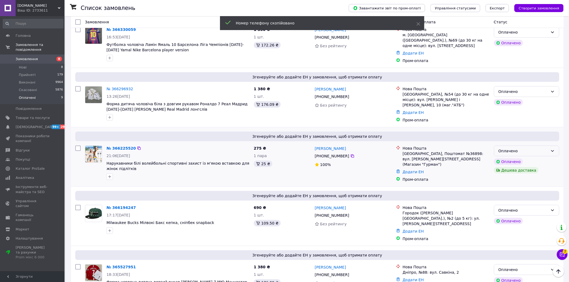
click at [522, 148] on div "Оплачено" at bounding box center [524, 151] width 50 height 6
click at [516, 157] on li "Прийнято" at bounding box center [526, 159] width 65 height 10
click at [120, 144] on div "№ 366225520 21:06, 11.10.2025 Нарукавники білі волейбольні спортивні захист із …" at bounding box center [177, 163] width 147 height 39
click at [121, 146] on link "№ 366225520" at bounding box center [120, 148] width 29 height 4
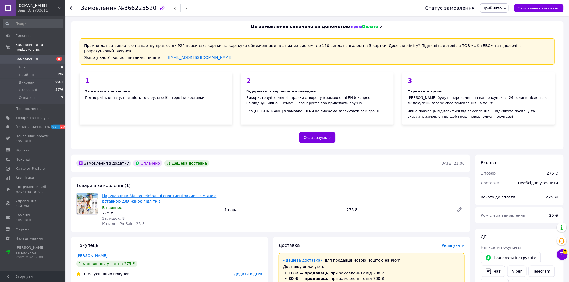
click at [155, 194] on link "Нарукавники білі волейбольні спортивні захист із м'якою вставкою для жінок підл…" at bounding box center [159, 199] width 114 height 10
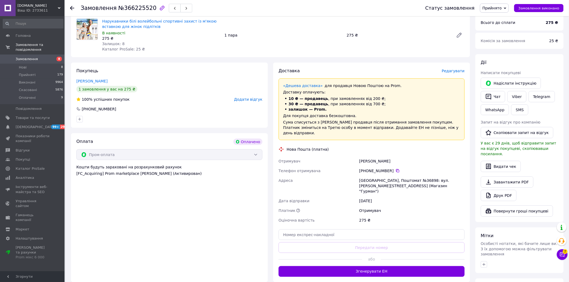
scroll to position [179, 0]
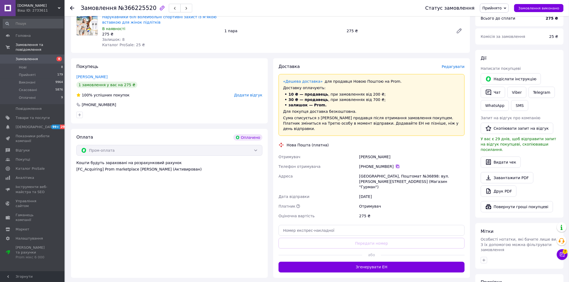
click at [396, 165] on icon at bounding box center [398, 167] width 4 height 4
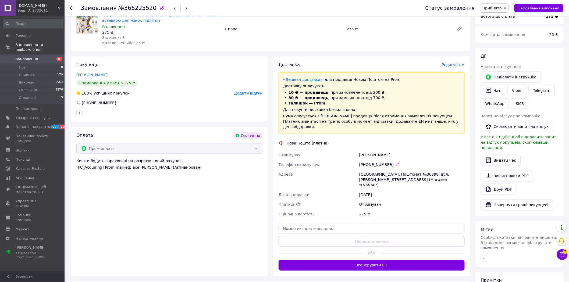
scroll to position [259, 0]
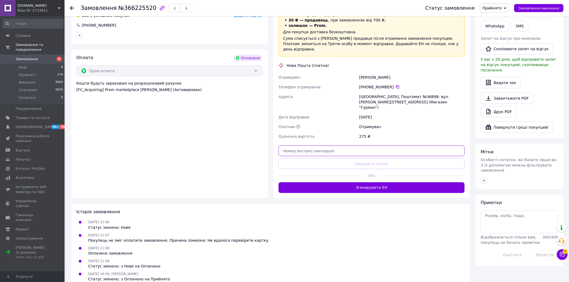
click at [316, 146] on input "text" at bounding box center [372, 151] width 186 height 11
paste input "20451269183016"
type input "20451269183016"
click at [329, 159] on button "Передати номер" at bounding box center [372, 164] width 186 height 11
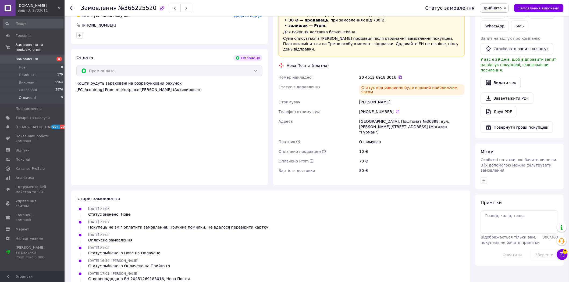
click at [33, 95] on span "Оплачені" at bounding box center [27, 97] width 17 height 5
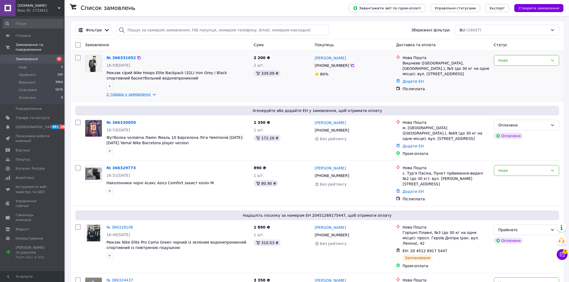
click at [146, 95] on link "2 товара у замовленні" at bounding box center [128, 94] width 44 height 4
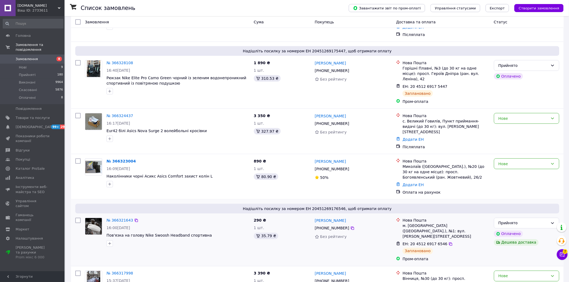
scroll to position [209, 0]
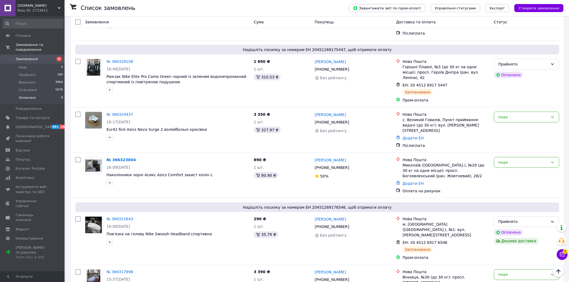
click at [33, 95] on span "Оплачені" at bounding box center [27, 97] width 17 height 5
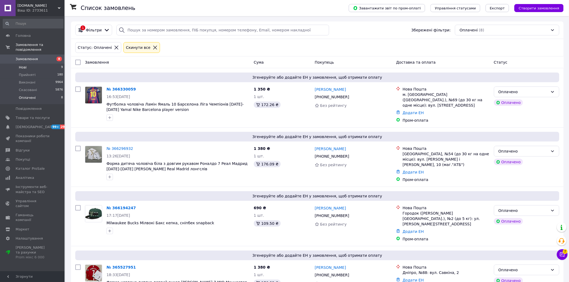
drag, startPoint x: 36, startPoint y: 70, endPoint x: 52, endPoint y: 59, distance: 19.2
click at [36, 71] on li "Прийняті 180" at bounding box center [33, 75] width 66 height 8
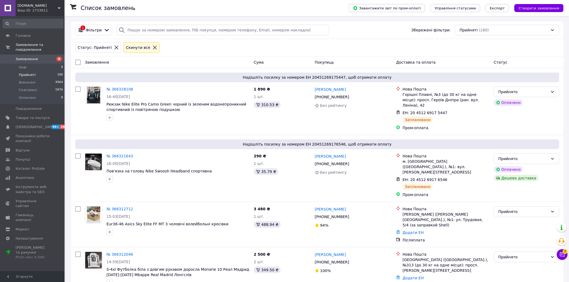
drag, startPoint x: 141, startPoint y: 37, endPoint x: 141, endPoint y: 30, distance: 7.0
click at [141, 36] on div "1 Фільтри Збережені фільтри: Прийняті (180)" at bounding box center [317, 30] width 493 height 17
click at [141, 30] on input "search" at bounding box center [222, 30] width 213 height 11
paste input "38 (097) 932-36-49"
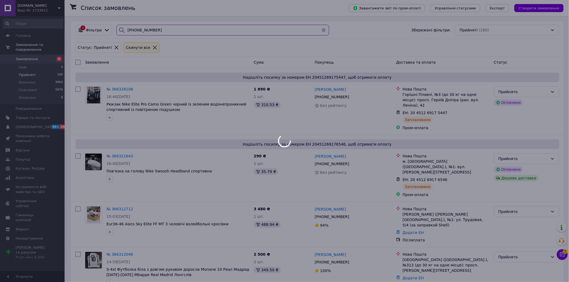
type input "38 (097) 932-36-49"
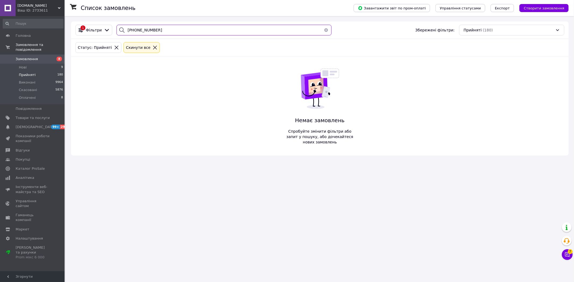
click at [143, 29] on input "38 (097) 932-36-49" at bounding box center [223, 30] width 215 height 11
click at [26, 57] on span "Замовлення" at bounding box center [27, 59] width 22 height 5
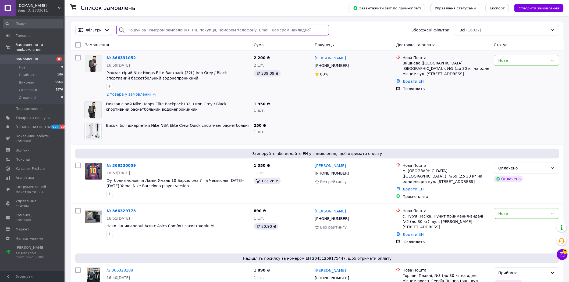
click at [155, 34] on input "search" at bounding box center [222, 30] width 213 height 11
paste input "38 (097) 932-36-49"
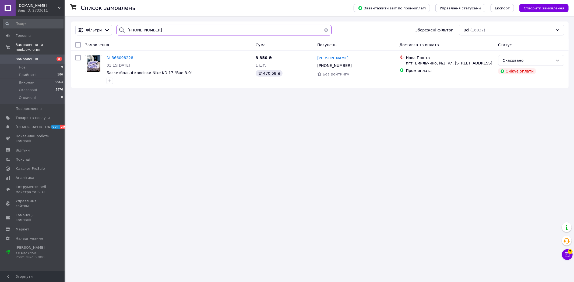
type input "38 (097) 932-36-49"
click at [353, 67] on icon at bounding box center [354, 65] width 3 height 3
click at [568, 255] on icon at bounding box center [566, 254] width 5 height 5
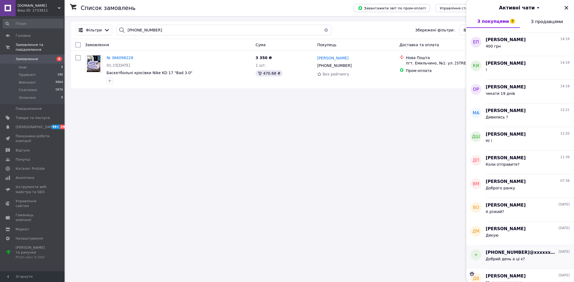
scroll to position [219, 0]
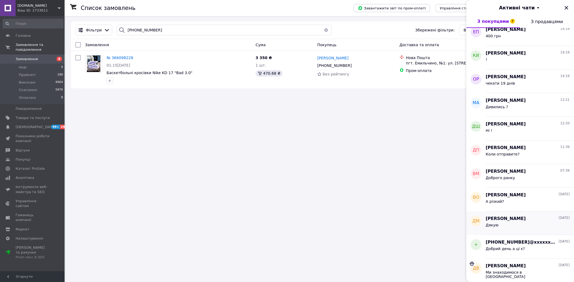
click at [499, 219] on span "[PERSON_NAME]" at bounding box center [505, 219] width 40 height 6
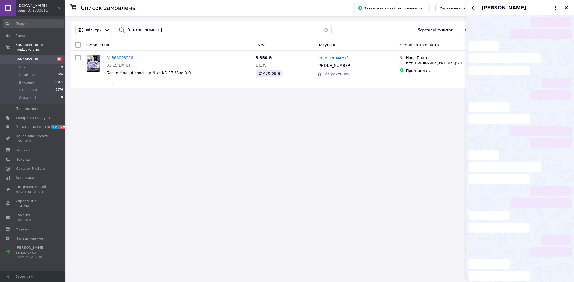
scroll to position [98, 0]
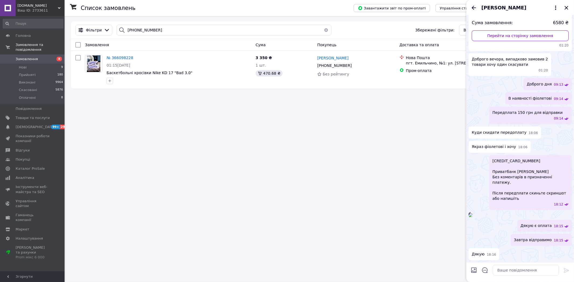
click at [473, 10] on icon "Назад" at bounding box center [473, 8] width 6 height 6
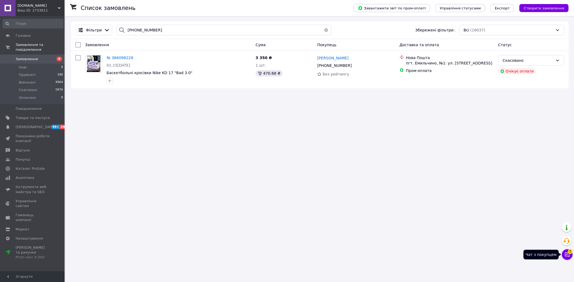
click at [565, 256] on icon at bounding box center [567, 255] width 5 height 5
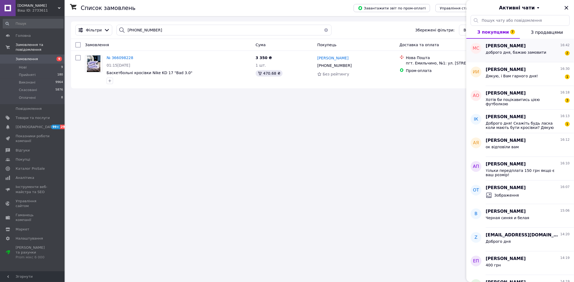
click at [515, 54] on span "доброго дня, бажаю замовити" at bounding box center [515, 52] width 61 height 4
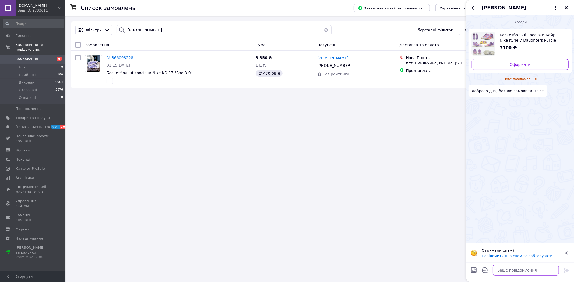
click at [518, 267] on textarea at bounding box center [525, 270] width 66 height 11
type textarea "який розмsh треба ?"
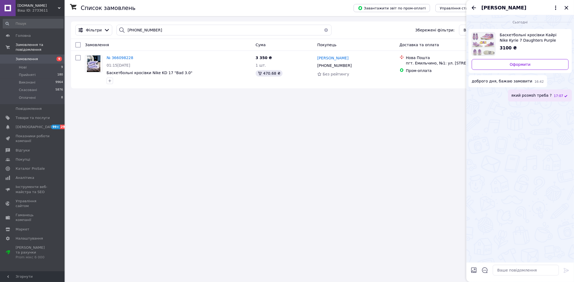
click at [565, 95] on icon at bounding box center [566, 96] width 4 height 4
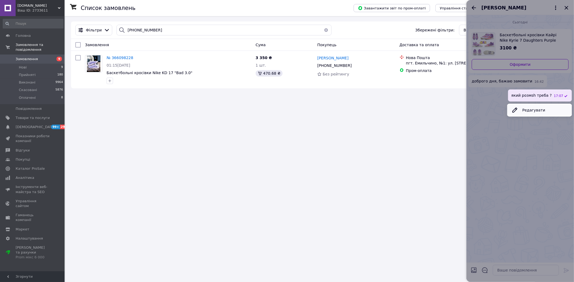
click at [538, 111] on button "Редагувати" at bounding box center [539, 110] width 65 height 11
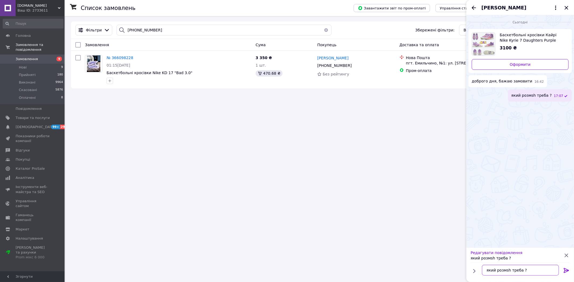
drag, startPoint x: 509, startPoint y: 271, endPoint x: 503, endPoint y: 269, distance: 5.5
click at [503, 269] on textarea "який розмsh треба ?" at bounding box center [520, 270] width 77 height 11
click at [505, 271] on textarea "який розмыр треба ?" at bounding box center [520, 270] width 77 height 11
click at [507, 272] on textarea "який розмыр треба ?" at bounding box center [520, 270] width 77 height 11
type textarea "який розмір треба ?"
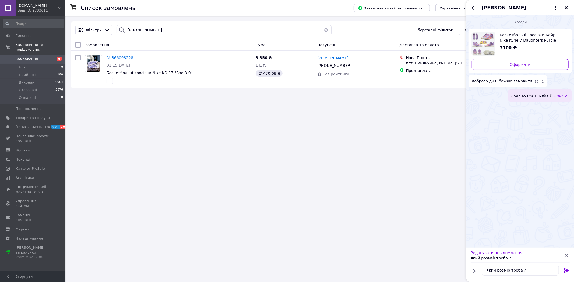
click at [564, 271] on icon at bounding box center [566, 271] width 6 height 6
click at [528, 272] on textarea at bounding box center [525, 270] width 66 height 11
type textarea "доброго дня"
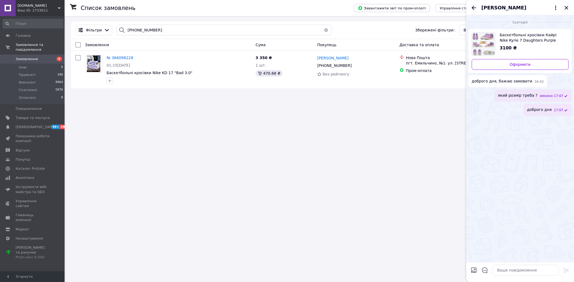
click at [473, 9] on icon "Назад" at bounding box center [473, 8] width 4 height 4
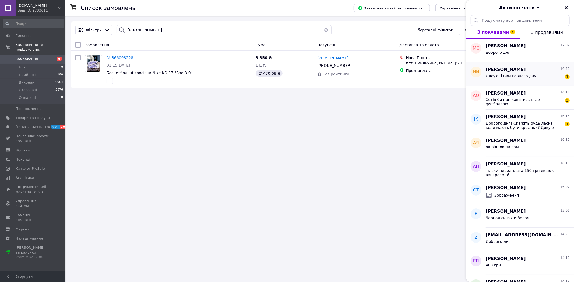
click at [517, 74] on span "Дякую, і Вам гарного дня!" at bounding box center [511, 76] width 52 height 4
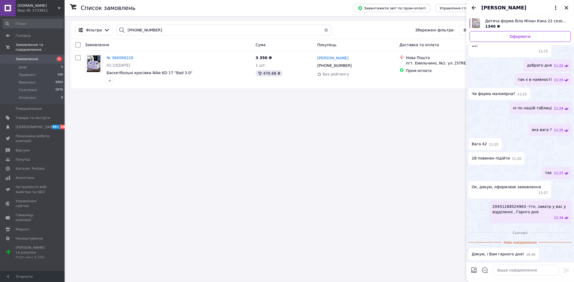
scroll to position [72, 0]
click at [523, 272] on textarea at bounding box center [525, 270] width 66 height 11
type textarea "++"
click at [566, 268] on icon at bounding box center [566, 271] width 6 height 6
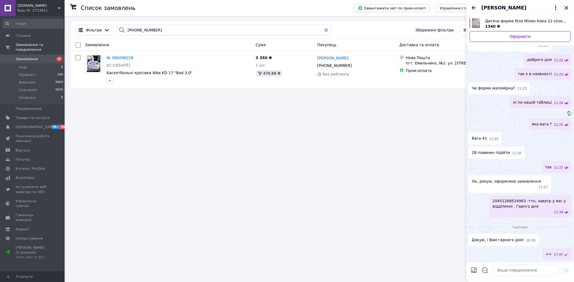
scroll to position [78, 0]
click at [474, 8] on icon "Назад" at bounding box center [473, 8] width 6 height 6
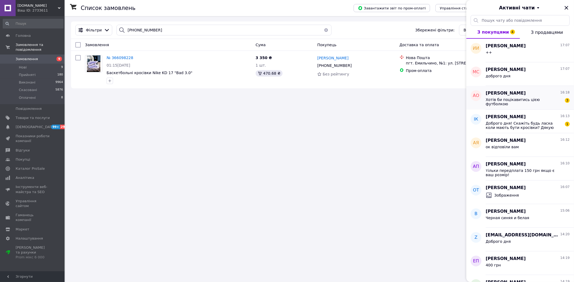
click at [515, 103] on div "Хотів би поцікавитись цією футболкою" at bounding box center [523, 102] width 76 height 9
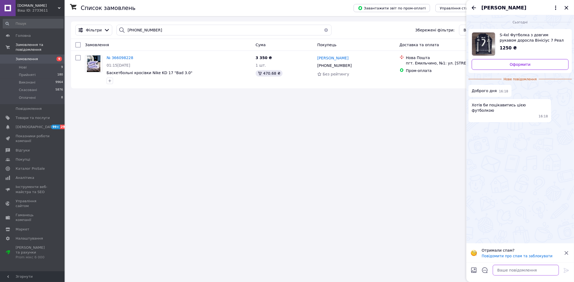
click at [514, 272] on textarea at bounding box center [525, 270] width 66 height 11
type textarea "чекати 3 тижні"
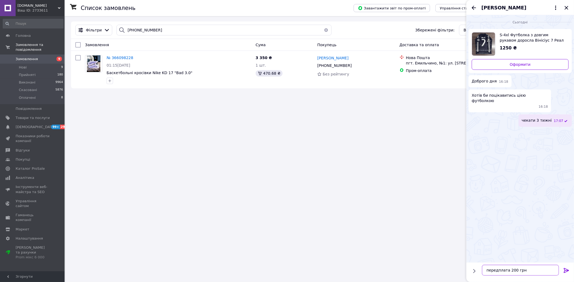
type textarea "передплата 200 грн"
type textarea "доброго дня"
click at [474, 7] on icon "Назад" at bounding box center [473, 8] width 6 height 6
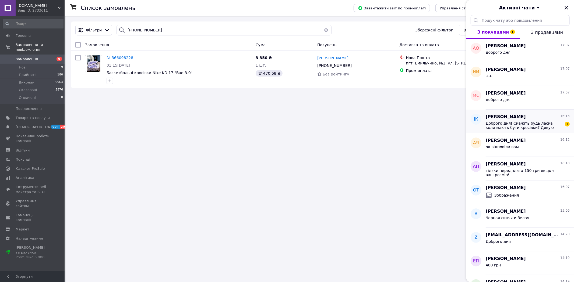
click at [524, 118] on div "[PERSON_NAME] 16:13" at bounding box center [527, 117] width 84 height 6
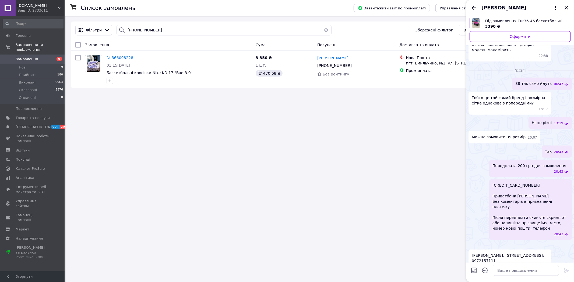
scroll to position [334, 0]
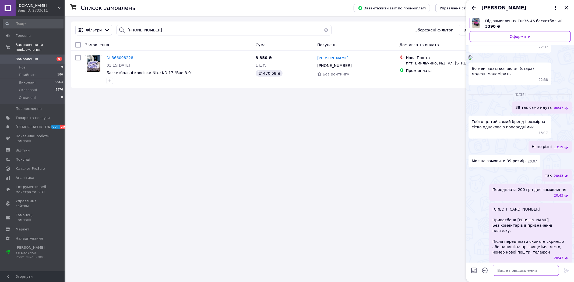
click at [506, 270] on textarea at bounding box center [525, 270] width 66 height 11
type textarea "через тиждень"
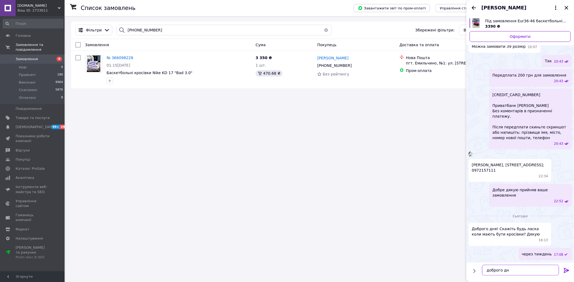
type textarea "доброго дня"
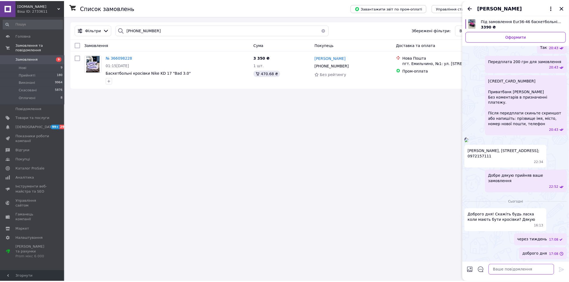
scroll to position [661, 0]
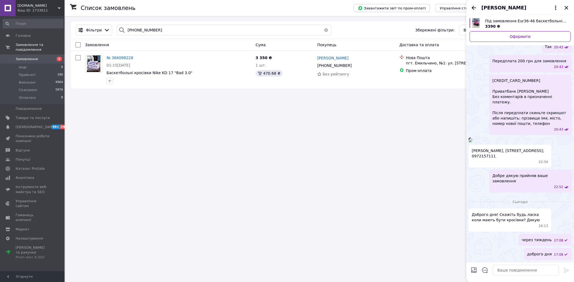
click at [472, 6] on icon "Назад" at bounding box center [473, 8] width 6 height 6
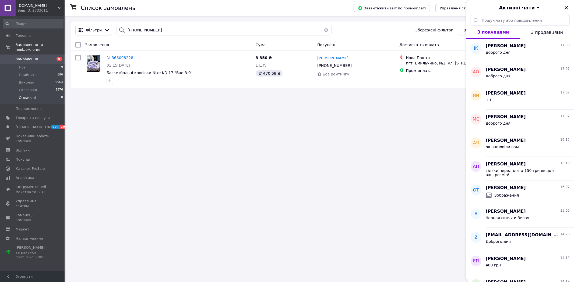
click at [39, 94] on li "Оплачені 8" at bounding box center [33, 99] width 66 height 10
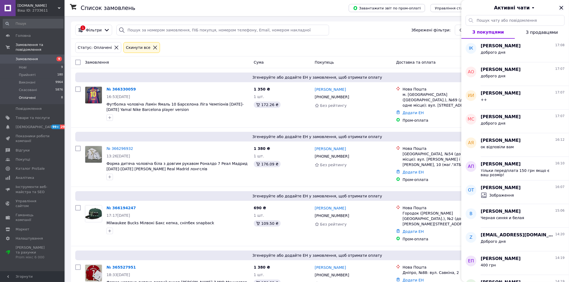
click at [564, 8] on icon "Закрити" at bounding box center [561, 8] width 6 height 6
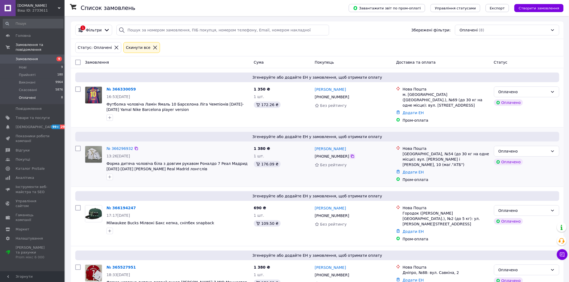
click at [351, 154] on div at bounding box center [352, 156] width 5 height 5
click at [350, 155] on icon at bounding box center [352, 156] width 4 height 4
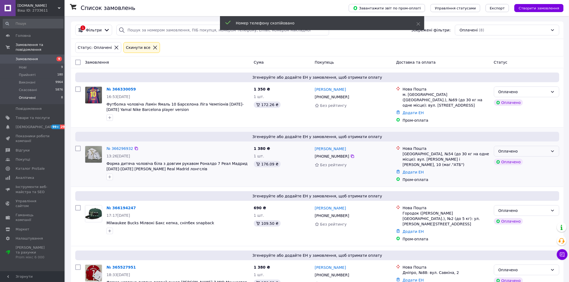
click at [530, 150] on div "Оплачено" at bounding box center [524, 151] width 50 height 6
drag, startPoint x: 514, startPoint y: 162, endPoint x: 188, endPoint y: 163, distance: 325.9
click at [513, 162] on li "Прийнято" at bounding box center [526, 162] width 65 height 10
click at [122, 148] on link "№ 366296932" at bounding box center [119, 149] width 27 height 4
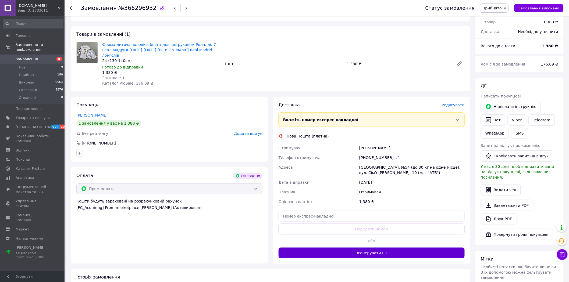
scroll to position [232, 0]
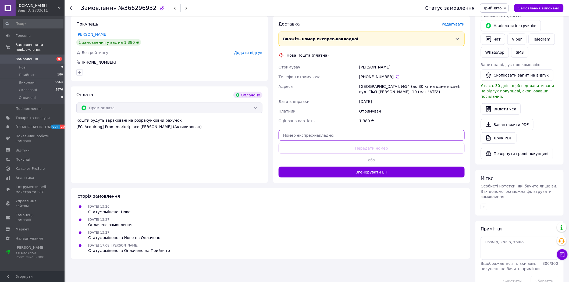
click at [329, 130] on input "text" at bounding box center [372, 135] width 186 height 11
paste input "20451269187758"
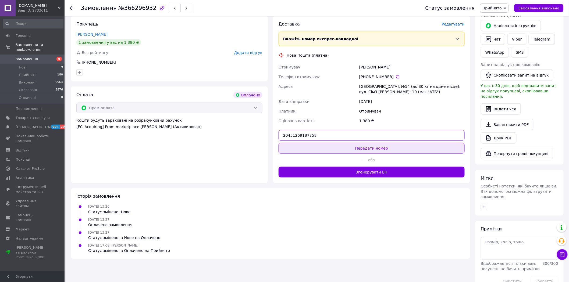
type input "20451269187758"
drag, startPoint x: 335, startPoint y: 139, endPoint x: 266, endPoint y: 170, distance: 75.0
click at [335, 143] on button "Передати номер" at bounding box center [372, 148] width 186 height 11
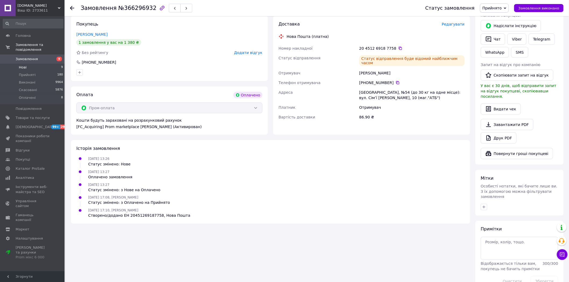
click at [34, 64] on li "Нові 9" at bounding box center [33, 68] width 66 height 8
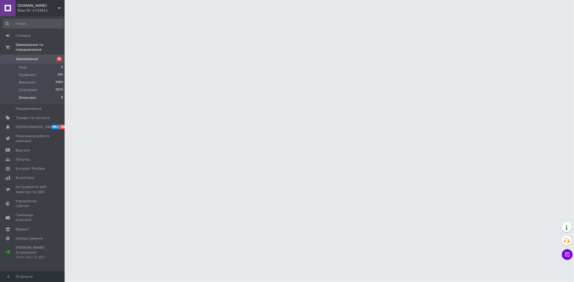
click at [32, 95] on span "Оплачені" at bounding box center [27, 97] width 17 height 5
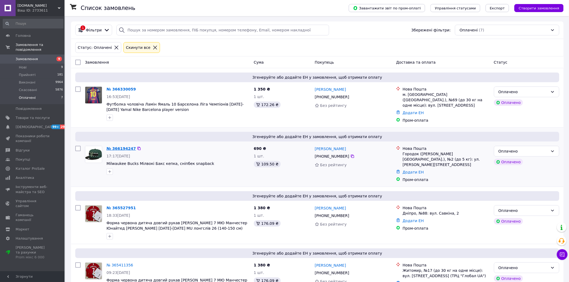
click at [119, 147] on link "№ 366194247" at bounding box center [120, 149] width 29 height 4
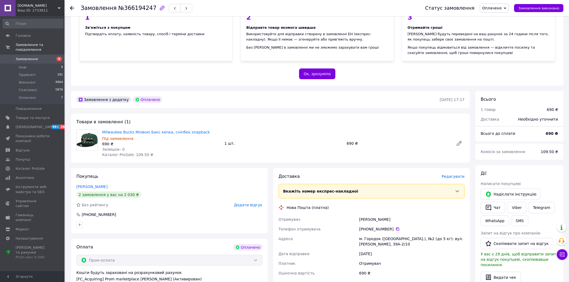
scroll to position [179, 0]
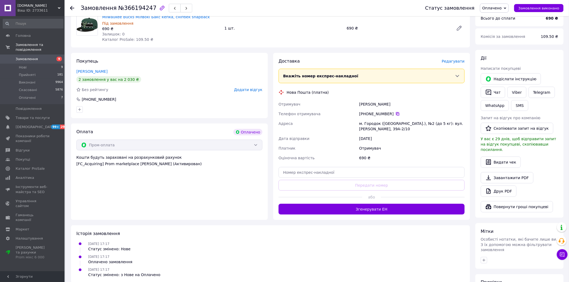
click at [396, 112] on icon at bounding box center [398, 114] width 4 height 4
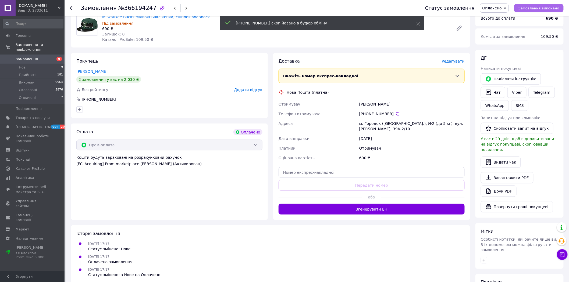
click at [550, 7] on span "Замовлення виконано" at bounding box center [538, 8] width 41 height 4
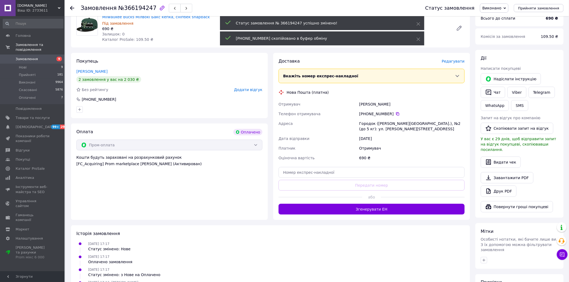
drag, startPoint x: 421, startPoint y: 39, endPoint x: 418, endPoint y: 31, distance: 8.3
click at [420, 39] on div "[PHONE_NUMBER] скопійовано в буфер обміну" at bounding box center [322, 38] width 204 height 14
drag, startPoint x: 420, startPoint y: 22, endPoint x: 479, endPoint y: 9, distance: 60.3
click at [420, 22] on div "Статус замовлення № 366194247 успішно змінено!" at bounding box center [322, 23] width 204 height 14
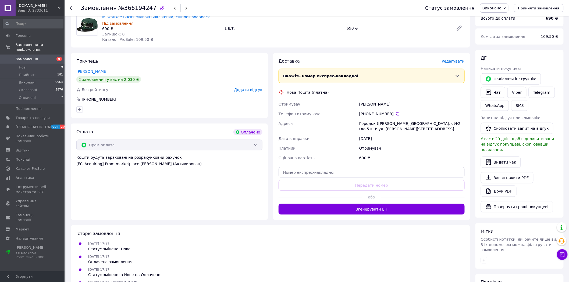
click at [501, 8] on span "Виконано" at bounding box center [491, 8] width 19 height 4
click at [500, 17] on li "Прийнято" at bounding box center [494, 19] width 28 height 8
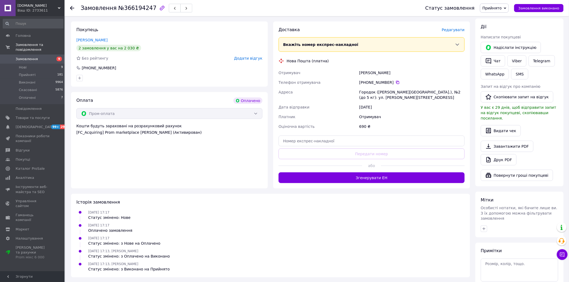
scroll to position [232, 0]
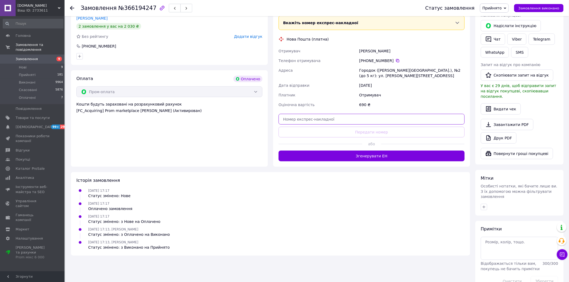
click at [331, 116] on input "text" at bounding box center [372, 119] width 186 height 11
paste input "20451269189688"
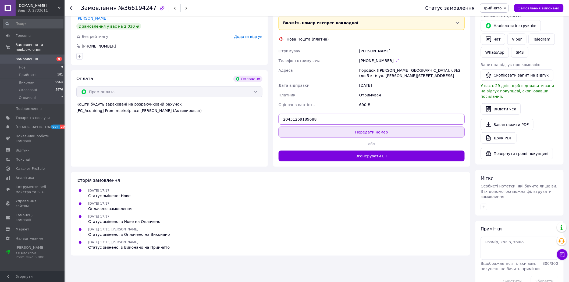
type input "20451269189688"
click at [336, 127] on button "Передати номер" at bounding box center [372, 132] width 186 height 11
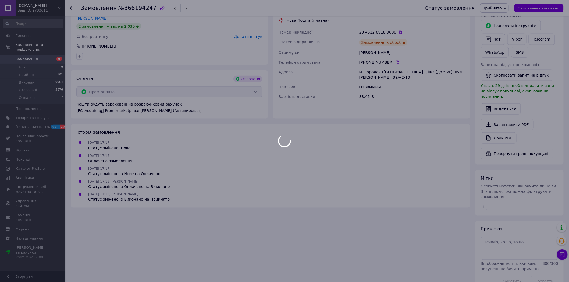
click at [33, 94] on div at bounding box center [284, 141] width 569 height 282
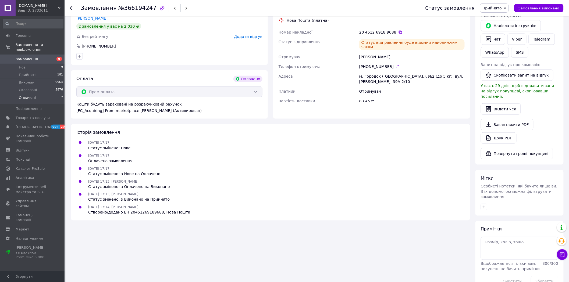
click at [34, 95] on span "Оплачені" at bounding box center [27, 97] width 17 height 5
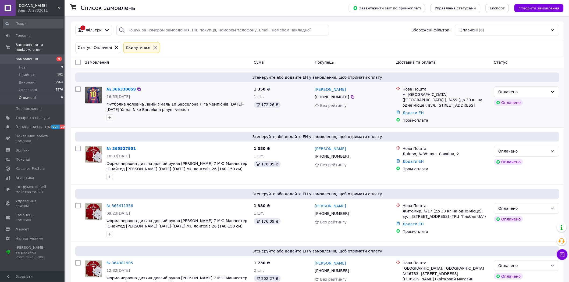
click at [125, 90] on link "№ 366330059" at bounding box center [120, 89] width 29 height 4
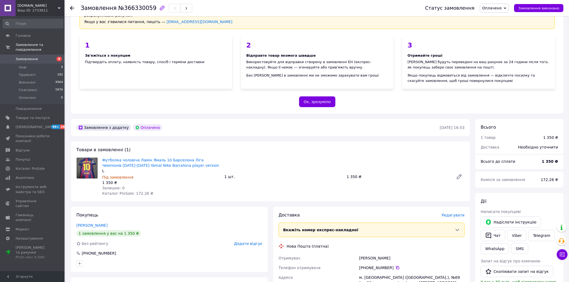
scroll to position [60, 0]
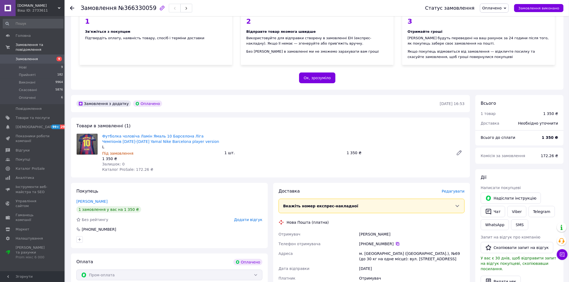
click at [396, 242] on icon at bounding box center [398, 244] width 4 height 4
click at [172, 134] on link "Футболка чоловіча Ламін Ямаль 10 Барселона Ліга Чемпіонів [DATE]-[DATE] Yamal N…" at bounding box center [160, 139] width 117 height 10
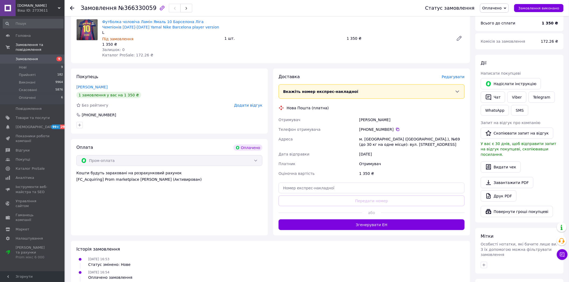
scroll to position [179, 0]
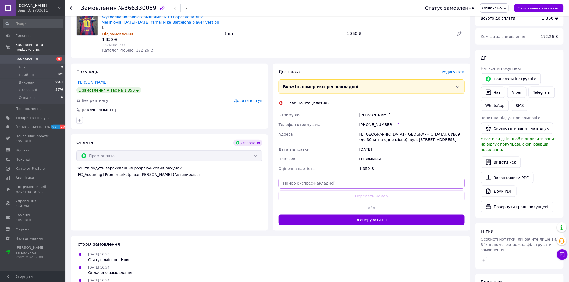
click at [326, 180] on input "text" at bounding box center [372, 183] width 186 height 11
click at [329, 189] on div "Доставка [PERSON_NAME] Вкажіть номер експрес-накладної Обов'язково введіть номе…" at bounding box center [372, 147] width 186 height 157
click at [324, 182] on input "text" at bounding box center [372, 183] width 186 height 11
click at [324, 178] on input "text" at bounding box center [372, 183] width 186 height 11
paste input "20451269190994"
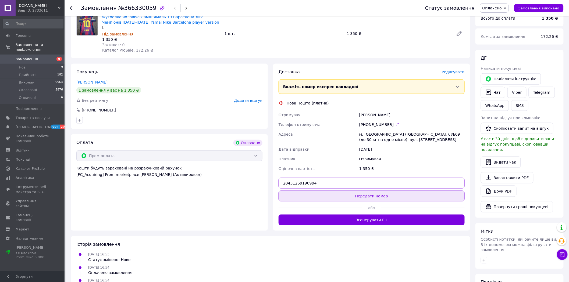
type input "20451269190994"
click at [333, 193] on button "Передати номер" at bounding box center [372, 196] width 186 height 11
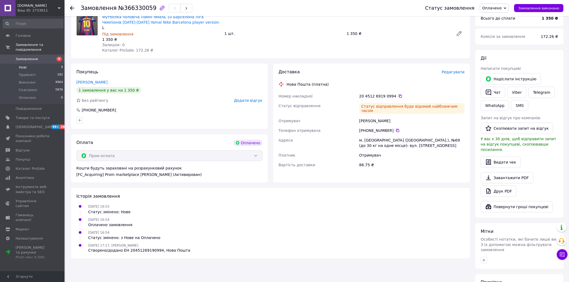
click at [39, 64] on li "Нові 9" at bounding box center [33, 68] width 66 height 8
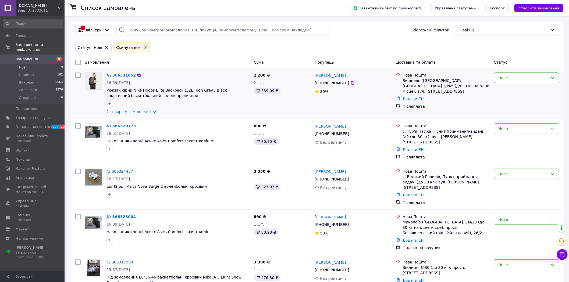
click at [85, 105] on div at bounding box center [94, 93] width 22 height 46
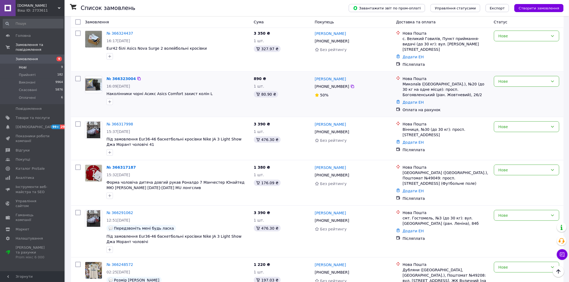
scroll to position [130, 0]
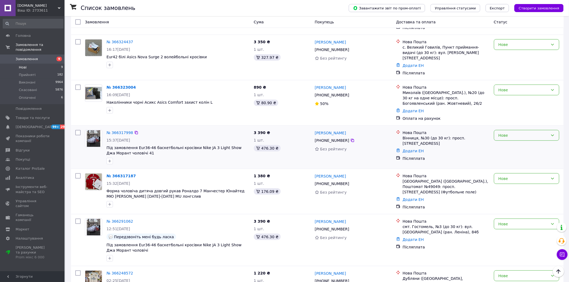
click at [524, 133] on div "Нове" at bounding box center [524, 136] width 50 height 6
drag, startPoint x: 517, startPoint y: 138, endPoint x: 388, endPoint y: 138, distance: 128.5
click at [515, 138] on li "Прийнято" at bounding box center [526, 137] width 65 height 10
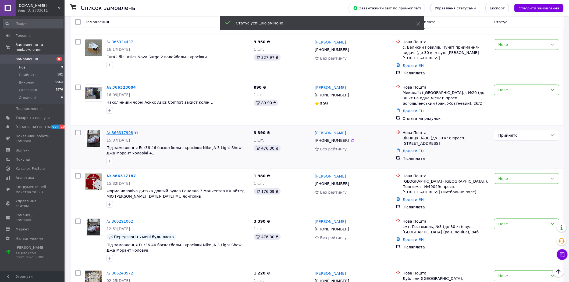
click at [118, 131] on link "№ 366317998" at bounding box center [119, 133] width 27 height 4
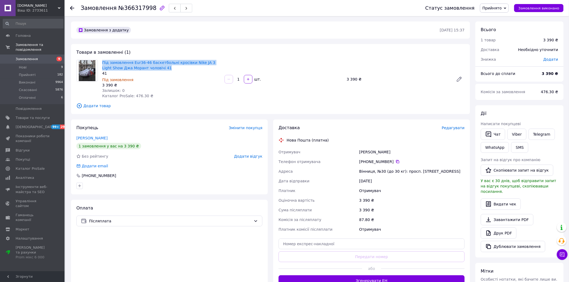
drag, startPoint x: 156, startPoint y: 68, endPoint x: 101, endPoint y: 63, distance: 55.9
click at [101, 63] on div "Під замовлення Eur36-46 баскетбольні кросівки Nike JA 3 Light Show Джа Морант ч…" at bounding box center [161, 79] width 122 height 41
copy link "Під замовлення Eur36-46 баскетбольні кросівки Nike JA 3 Light Show Джа Морант ч…"
click at [35, 116] on span "Товари та послуги" at bounding box center [33, 118] width 34 height 5
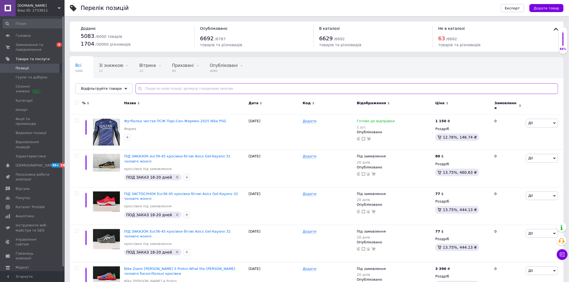
click at [164, 87] on input "text" at bounding box center [347, 88] width 423 height 11
paste input "Під замовлення Eur36-46 баскетбольні кросівки Nike JA 3 Light Show Джа Морант ч…"
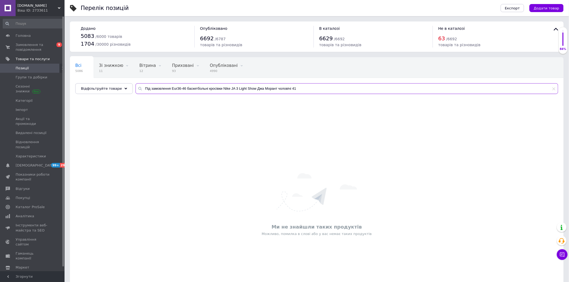
drag, startPoint x: 282, startPoint y: 90, endPoint x: 271, endPoint y: 88, distance: 11.6
click at [271, 88] on input "Під замовлення Eur36-46 баскетбольні кросівки Nike JA 3 Light Show Джа Морант ч…" at bounding box center [347, 88] width 423 height 11
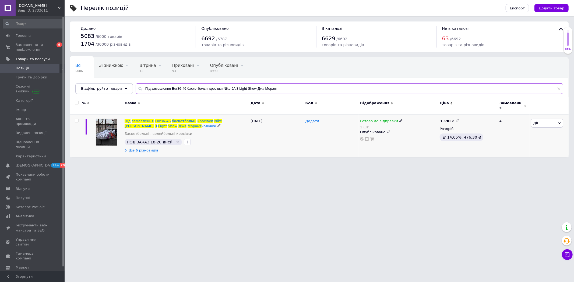
type input "Під замовлення Eur36-46 баскетбольні кросівки Nike JA 3 Light Show Джа Морант"
click at [175, 140] on icon "Видалити мітку" at bounding box center [177, 142] width 4 height 4
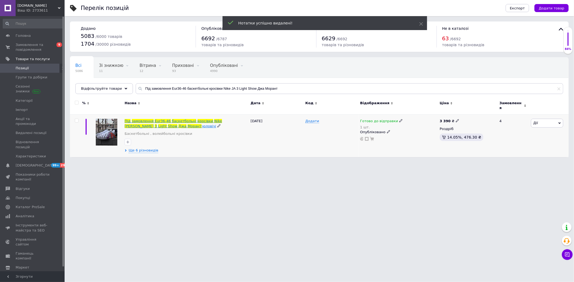
click at [164, 119] on span "Eur36-46" at bounding box center [163, 121] width 16 height 4
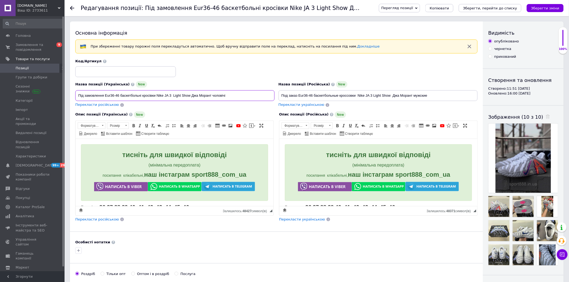
drag, startPoint x: 120, startPoint y: 95, endPoint x: 79, endPoint y: 94, distance: 41.7
click at [79, 94] on input "Під замовлення Eur36-46 баскетбольні кросівки Nike JA 3 Light Show Джа Морант ч…" at bounding box center [174, 95] width 199 height 11
type input "баскетбольні кросівки Nike JA 3 Light Show Джа Морант чоловічі"
drag, startPoint x: 308, startPoint y: 95, endPoint x: 280, endPoint y: 96, distance: 28.0
click at [280, 96] on input "Под заказ Eur36-46 баскетбольные кроссовки Nike JA 3 Light Show Джа Морант мужс…" at bounding box center [378, 95] width 199 height 11
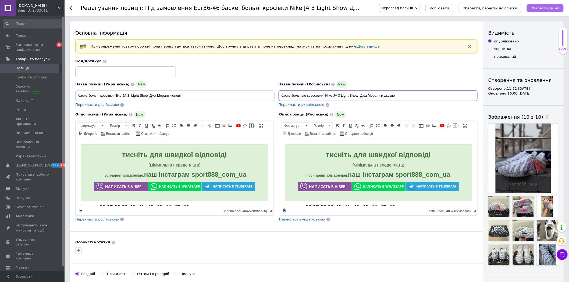
type input "баскетбольные кроссовки Nike JA 3 Light Show Джа Морант мужские"
click at [550, 4] on button "Зберегти зміни" at bounding box center [545, 8] width 37 height 8
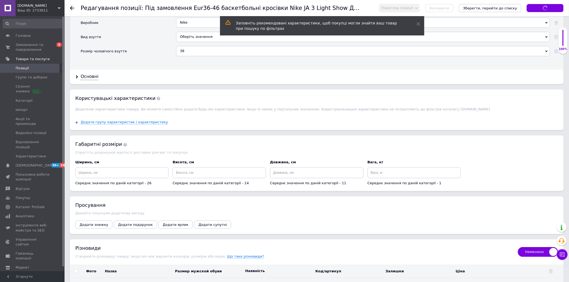
type input "Баскетбольні кросівки Nike JA 3 Light Show Джа Морант чоловічі"
type input "Баскетбольные кроссовки Nike JA 3 Light Show Джа Морант мужские"
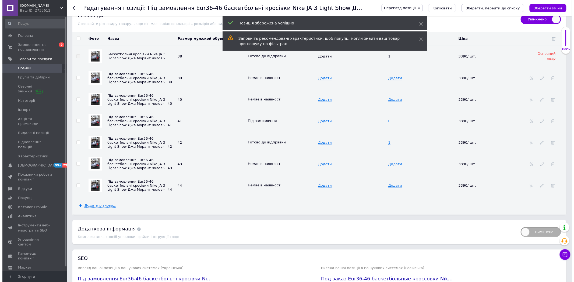
scroll to position [717, 0]
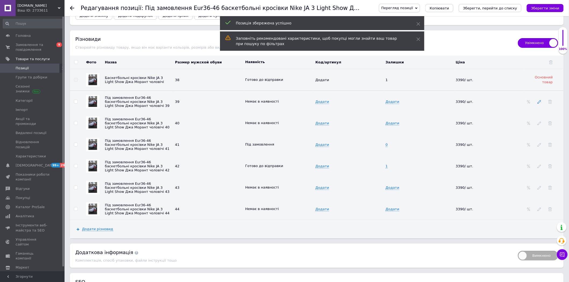
click at [539, 104] on icon at bounding box center [540, 102] width 4 height 4
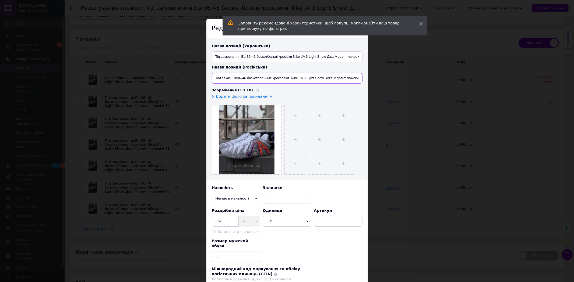
click at [244, 77] on input "Под заказ Eur36-46 баскетбольные кроссовки Nike JA 3 Light Show Джа Морант мужс…" at bounding box center [287, 78] width 151 height 11
drag, startPoint x: 244, startPoint y: 77, endPoint x: 238, endPoint y: 77, distance: 6.2
click at [238, 77] on input "Под заказ Eur36-46 баскетбольные кроссовки Nike JA 3 Light Show Джа Морант мужс…" at bounding box center [287, 78] width 151 height 11
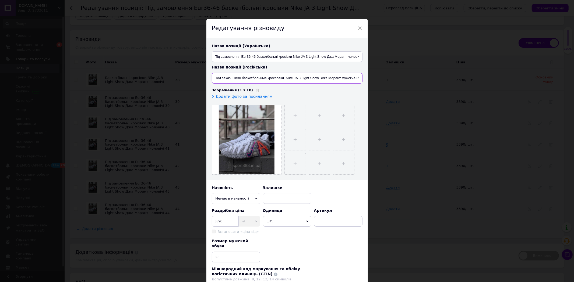
click at [240, 78] on input "Под заказ Eur30 баскетбольные кроссовки Nike JA 3 Light Show Джа Морант мужские…" at bounding box center [287, 78] width 151 height 11
type input "Под заказ Eur39 баскетбольные кроссовки Nike JA 3 Light Show Джа Морант мужские…"
drag, startPoint x: 254, startPoint y: 56, endPoint x: 248, endPoint y: 55, distance: 5.7
click at [248, 55] on input "Під замовлення Eur36-46 баскетбольні кросівки Nike JA 3 Light Show Джа Морант ч…" at bounding box center [287, 56] width 151 height 11
drag, startPoint x: 237, startPoint y: 56, endPoint x: 214, endPoint y: 55, distance: 23.9
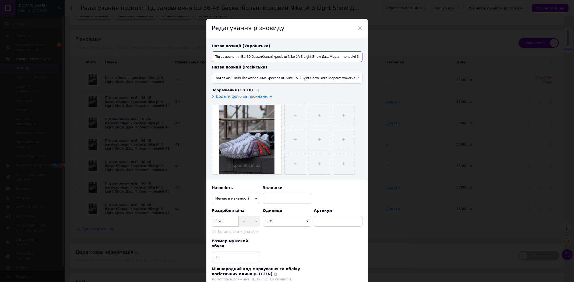
click at [214, 55] on input "Під замовлення Eur39 баскетбольні кросівки Nike JA 3 Light Show Джа Морант чоло…" at bounding box center [287, 56] width 151 height 11
type input "Eur39 баскетбольні кросівки Nike JA 3 Light Show Джа Морант чоловічі 39"
drag, startPoint x: 230, startPoint y: 76, endPoint x: 213, endPoint y: 76, distance: 16.9
click at [213, 76] on input "Под заказ Eur39 баскетбольные кроссовки Nike JA 3 Light Show Джа Морант мужские…" at bounding box center [287, 78] width 151 height 11
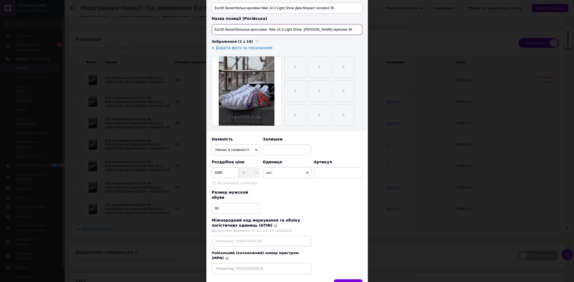
scroll to position [71, 0]
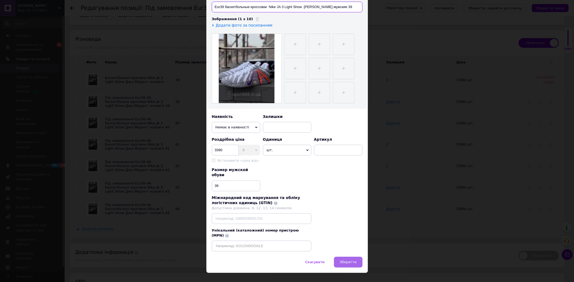
type input "Eur39 баскетбольные кроссовки Nike JA 3 Light Show [PERSON_NAME] мужские 39"
click at [340, 257] on button "Зберегти" at bounding box center [348, 262] width 28 height 11
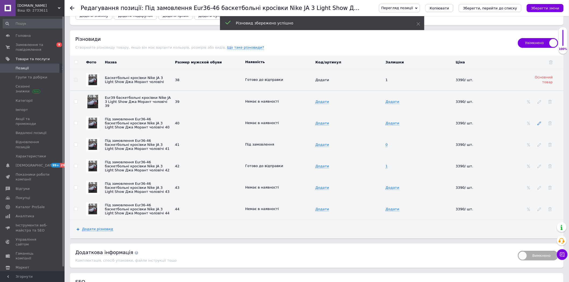
click at [541, 125] on use at bounding box center [539, 123] width 3 height 3
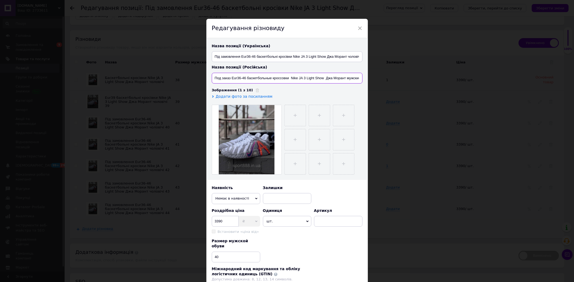
drag, startPoint x: 245, startPoint y: 79, endPoint x: 237, endPoint y: 76, distance: 9.1
click at [237, 76] on input "Под заказ Eur36-46 баскетбольные кроссовки Nike JA 3 Light Show Джа Морант мужс…" at bounding box center [287, 78] width 151 height 11
type input "Под заказ Eur40 баскетбольные кроссовки Nike JA 3 Light Show Джа Морант мужские…"
drag, startPoint x: 254, startPoint y: 57, endPoint x: 247, endPoint y: 55, distance: 8.0
click at [247, 55] on input "Під замовлення Eur36-46 баскетбольні кросівки Nike JA 3 Light Show Джа Морант ч…" at bounding box center [287, 56] width 151 height 11
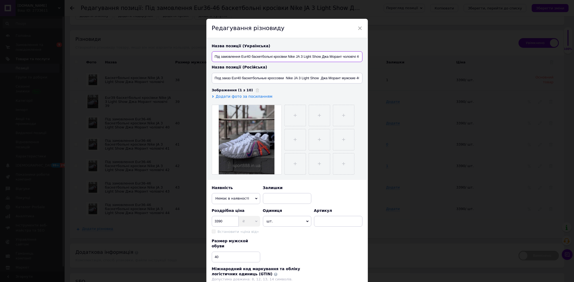
drag, startPoint x: 240, startPoint y: 56, endPoint x: 219, endPoint y: 58, distance: 20.6
click at [219, 58] on input "Під замовлення Eur40 баскетбольні кросівки Nike JA 3 Light Show Джа Морант чоло…" at bounding box center [287, 56] width 151 height 11
type input "Eur40 баскетбольні кросівки Nike JA 3 Light Show Джа Морант чоловічі 40"
drag, startPoint x: 231, startPoint y: 76, endPoint x: 213, endPoint y: 76, distance: 17.7
click at [213, 76] on input "Под заказ Eur40 баскетбольные кроссовки Nike JA 3 Light Show Джа Морант мужские…" at bounding box center [287, 78] width 151 height 11
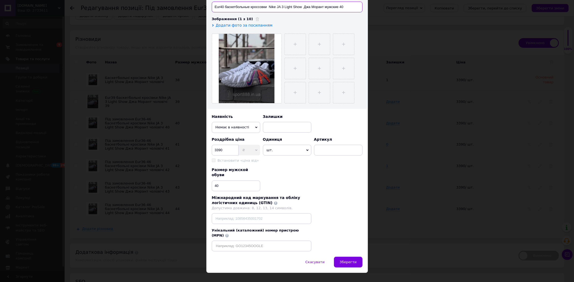
type input "Eur40 баскетбольные кроссовки Nike JA 3 Light Show Джа Морант мужские 40"
click at [350, 257] on button "Зберегти" at bounding box center [348, 262] width 28 height 11
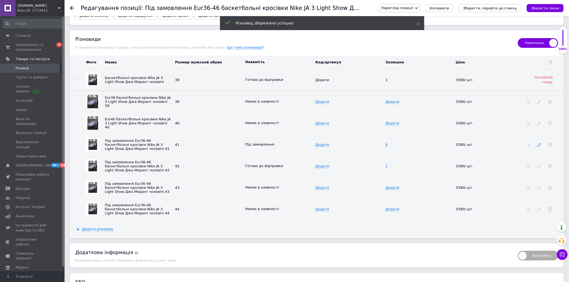
click at [539, 147] on use at bounding box center [539, 144] width 3 height 3
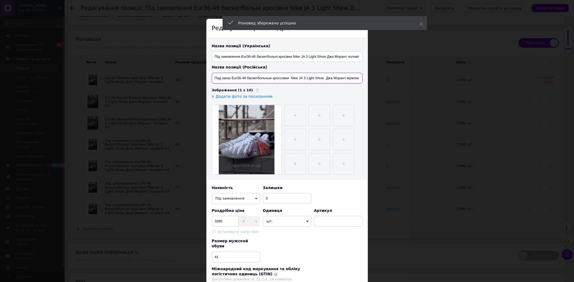
drag, startPoint x: 246, startPoint y: 79, endPoint x: 237, endPoint y: 77, distance: 9.2
click at [237, 77] on input "Под заказ Eur36-46 баскетбольные кроссовки Nike JA 3 Light Show Джа Морант мужс…" at bounding box center [287, 78] width 151 height 11
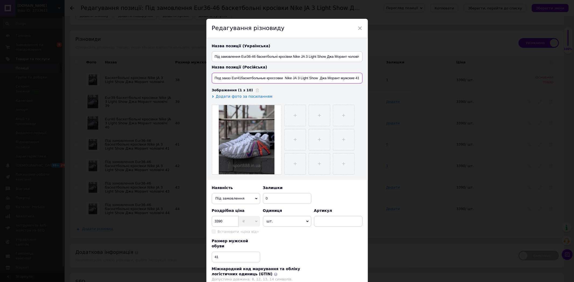
type input "Под заказ Eur41баскетбольные кроссовки Nike JA 3 Light Show Джа Морант мужские …"
drag, startPoint x: 254, startPoint y: 57, endPoint x: 246, endPoint y: 56, distance: 8.4
click at [246, 56] on input "Під замовлення Eur36-46 баскетбольні кросівки Nike JA 3 Light Show Джа Морант ч…" at bounding box center [287, 56] width 151 height 11
click at [240, 57] on input "Під замовлення Eur41 баскетбольні кросівки Nike JA 3 Light Show Джа Морант чоло…" at bounding box center [287, 56] width 151 height 11
type input "Eur41 баскетбольні кросівки Nike JA 3 Light Show Джа Морант чоловічі 41"
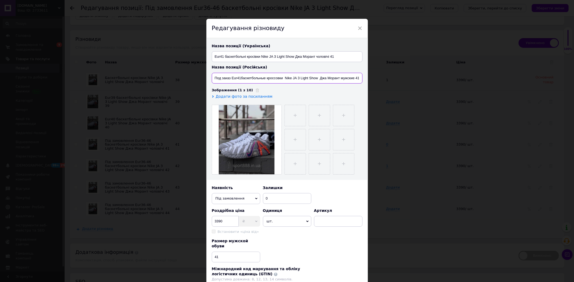
click at [231, 77] on input "Под заказ Eur41баскетбольные кроссовки Nike JA 3 Light Show Джа Морант мужские …" at bounding box center [287, 78] width 151 height 11
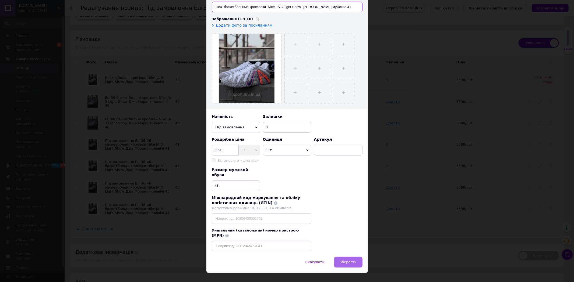
type input "Eur41баскетбольные кроссовки Nike JA 3 Light Show [PERSON_NAME] мужские 41"
click at [346, 260] on span "Зберегти" at bounding box center [347, 262] width 17 height 4
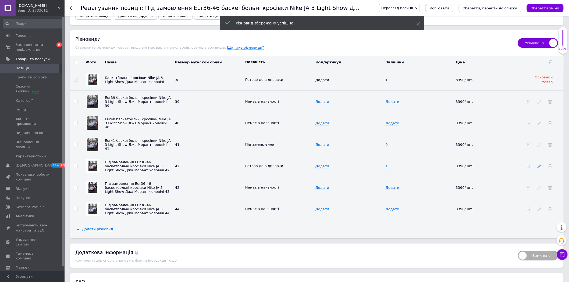
click at [538, 168] on icon at bounding box center [540, 167] width 4 height 4
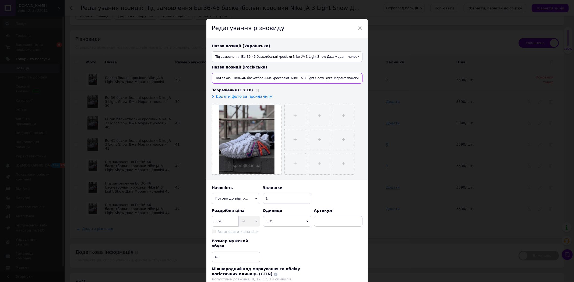
drag, startPoint x: 245, startPoint y: 78, endPoint x: 237, endPoint y: 74, distance: 9.3
click at [237, 74] on input "Под заказ Eur36-46 баскетбольные кроссовки Nike JA 3 Light Show Джа Морант мужс…" at bounding box center [287, 78] width 151 height 11
type input "Под заказ Eur42 баскетбольные кроссовки Nike JA 3 Light Show Джа Морант мужские…"
drag, startPoint x: 255, startPoint y: 57, endPoint x: 246, endPoint y: 54, distance: 9.0
click at [246, 54] on input "Під замовлення Eur36-46 баскетбольні кросівки Nike JA 3 Light Show Джа Морант ч…" at bounding box center [287, 56] width 151 height 11
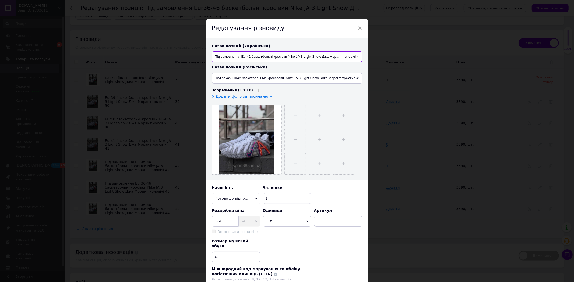
click at [241, 57] on input "Під замовлення Eur42 баскетбольні кросівки Nike JA 3 Light Show Джа Морант чоло…" at bounding box center [287, 56] width 151 height 11
type input "Eur42 баскетбольні кросівки Nike JA 3 Light Show Джа Морант чоловічі 42"
click at [229, 77] on input "Под заказ Eur42 баскетбольные кроссовки Nike JA 3 Light Show Джа Морант мужские…" at bounding box center [287, 78] width 151 height 11
click at [232, 80] on input "Под заказ Eur42 баскетбольные кроссовки Nike JA 3 Light Show Джа Морант мужские…" at bounding box center [287, 78] width 151 height 11
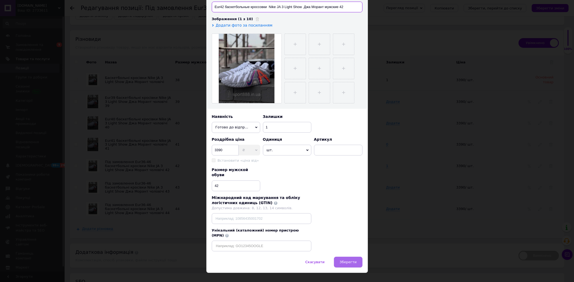
type input "Eur42 баскетбольные кроссовки Nike JA 3 Light Show Джа Морант мужские 42"
click at [356, 257] on button "Зберегти" at bounding box center [348, 262] width 28 height 11
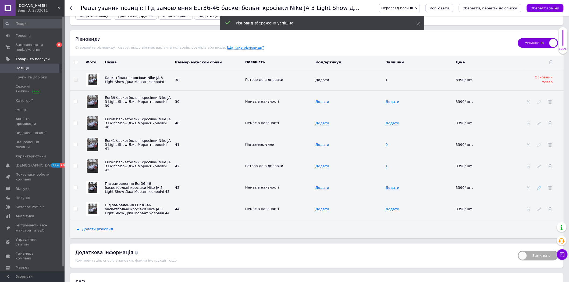
click at [539, 190] on icon at bounding box center [540, 188] width 4 height 4
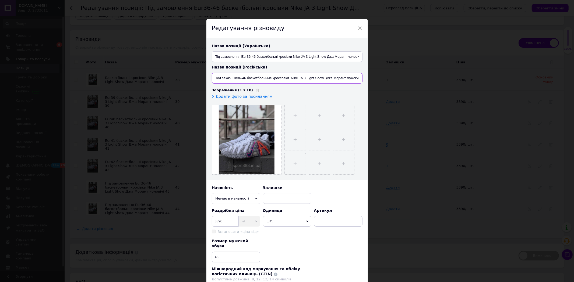
drag, startPoint x: 246, startPoint y: 78, endPoint x: 237, endPoint y: 76, distance: 9.1
click at [237, 76] on input "Под заказ Eur36-46 баскетбольные кроссовки Nike JA 3 Light Show Джа Морант мужс…" at bounding box center [287, 78] width 151 height 11
type input "Под заказ Eur43 баскетбольные кроссовки Nike JA 3 Light Show Джа Морант мужские…"
drag, startPoint x: 255, startPoint y: 58, endPoint x: 246, endPoint y: 56, distance: 9.1
click at [246, 56] on input "Під замовлення Eur36-46 баскетбольні кросівки Nike JA 3 Light Show Джа Морант ч…" at bounding box center [287, 56] width 151 height 11
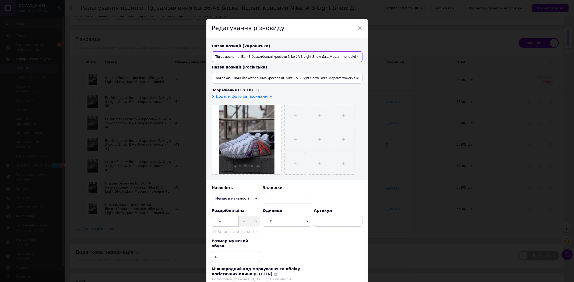
click at [241, 56] on input "Під замовлення Eur43 баскетбольні кросівки Nike JA 3 Light Show Джа Морант чоло…" at bounding box center [287, 56] width 151 height 11
type input "Eur43 баскетбольні кросівки Nike JA 3 Light Show Джа Морант чоловічі 43"
click at [230, 77] on input "Под заказ Eur43 баскетбольные кроссовки Nike JA 3 Light Show Джа Морант мужские…" at bounding box center [287, 78] width 151 height 11
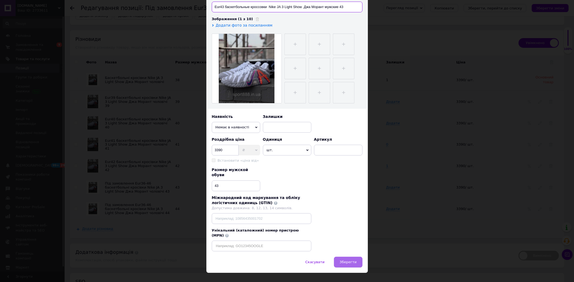
type input "Eur43 баскетбольные кроссовки Nike JA 3 Light Show Джа Морант мужские 43"
drag, startPoint x: 350, startPoint y: 253, endPoint x: 377, endPoint y: 245, distance: 28.2
click at [350, 260] on span "Зберегти" at bounding box center [347, 262] width 17 height 4
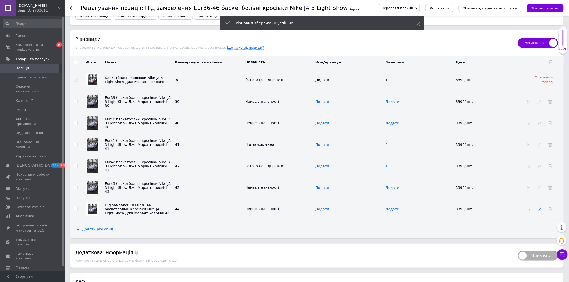
click at [539, 211] on icon at bounding box center [540, 210] width 4 height 4
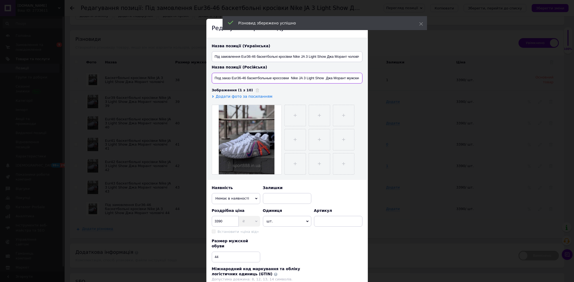
drag, startPoint x: 244, startPoint y: 77, endPoint x: 236, endPoint y: 76, distance: 8.2
click at [236, 76] on input "Под заказ Eur36-46 баскетбольные кроссовки Nike JA 3 Light Show Джа Морант мужс…" at bounding box center [287, 78] width 151 height 11
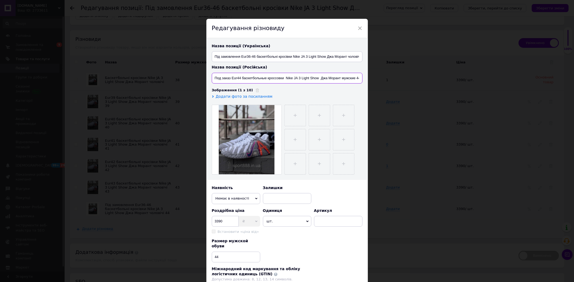
type input "Под заказ Eur44 баскетбольные кроссовки Nike JA 3 Light Show Джа Морант мужские…"
drag, startPoint x: 254, startPoint y: 57, endPoint x: 246, endPoint y: 55, distance: 9.0
click at [246, 55] on input "Під замовлення Eur36-46 баскетбольні кросівки Nike JA 3 Light Show Джа Морант ч…" at bounding box center [287, 56] width 151 height 11
click at [241, 56] on input "Під замовлення Eur44 баскетбольні кросівки Nike JA 3 Light Show Джа Морант чоло…" at bounding box center [287, 56] width 151 height 11
type input "Eur44 баскетбольні кросівки Nike JA 3 Light Show Джа Морант чоловічі 44"
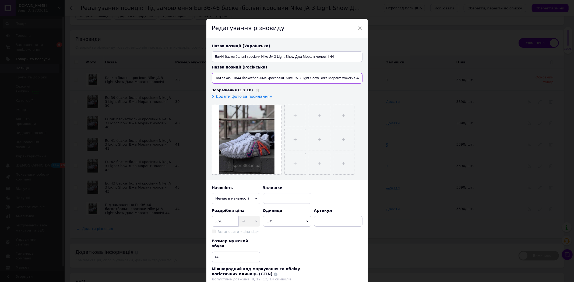
click at [232, 78] on input "Под заказ Eur44 баскетбольные кроссовки Nike JA 3 Light Show Джа Морант мужские…" at bounding box center [287, 78] width 151 height 11
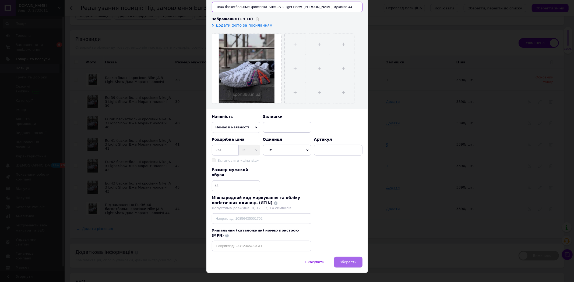
type input "Eur44 баскетбольные кроссовки Nike JA 3 Light Show [PERSON_NAME] мужские 44"
click at [348, 257] on button "Зберегти" at bounding box center [348, 262] width 28 height 11
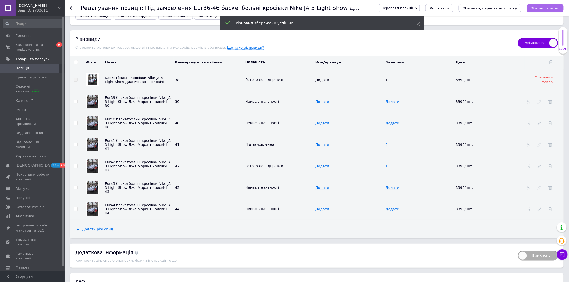
click at [547, 11] on button "Зберегти зміни" at bounding box center [545, 8] width 37 height 8
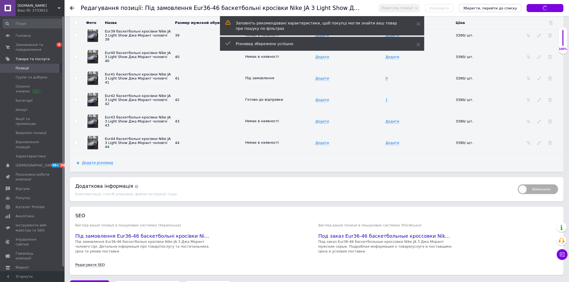
scroll to position [823, 0]
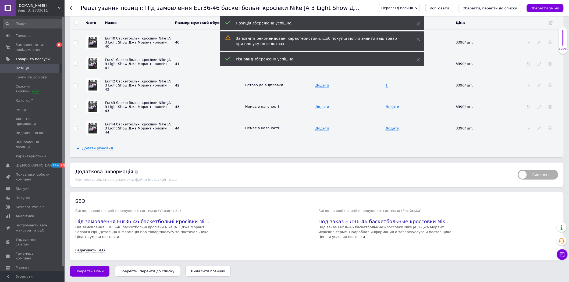
click at [149, 272] on icon "Зберегти, перейти до списку" at bounding box center [147, 271] width 54 height 4
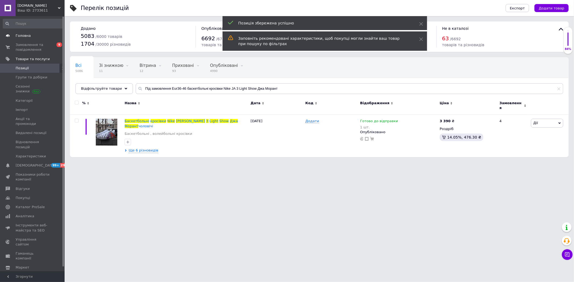
click at [26, 34] on span "Головна" at bounding box center [23, 35] width 15 height 5
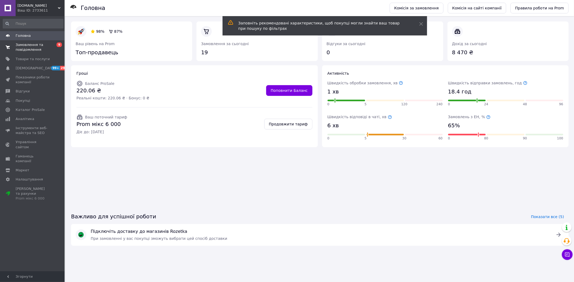
click at [24, 44] on span "Замовлення та повідомлення" at bounding box center [33, 47] width 34 height 10
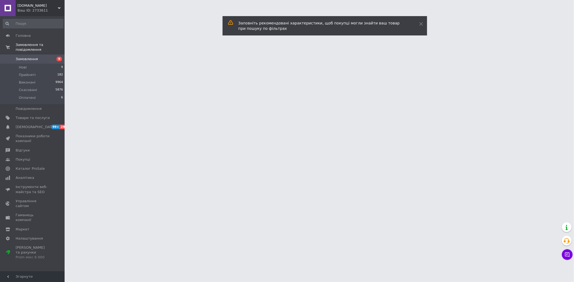
click at [28, 57] on span "Замовлення" at bounding box center [27, 59] width 22 height 5
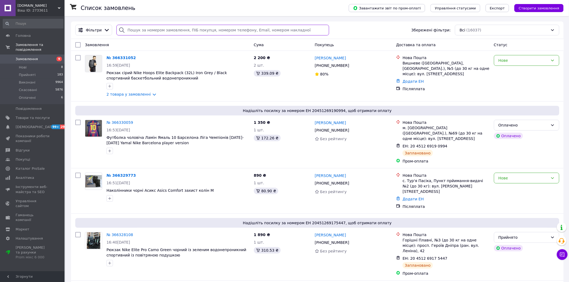
click at [181, 28] on input "search" at bounding box center [222, 30] width 213 height 11
paste input "[PHONE_NUMBER]"
type input "[PHONE_NUMBER]"
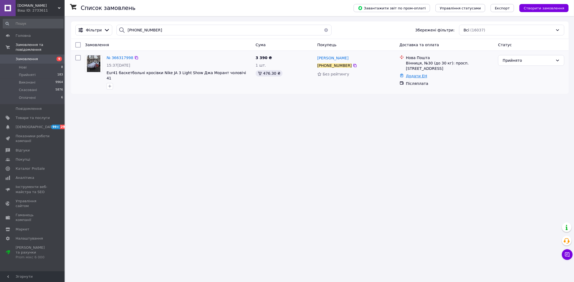
click at [412, 74] on link "Додати ЕН" at bounding box center [416, 76] width 21 height 4
click at [399, 93] on input "Додати ЕН" at bounding box center [383, 93] width 72 height 11
paste input "20451269193932"
type input "20451269193932"
click at [401, 106] on button "Додати" at bounding box center [402, 108] width 35 height 11
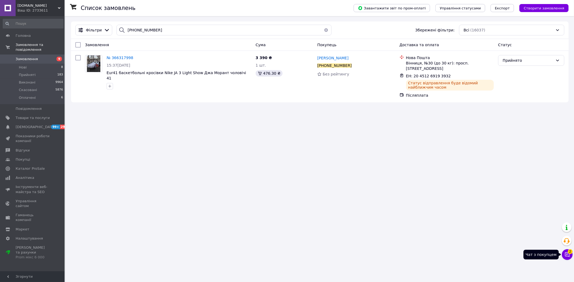
click at [567, 258] on button "Чат з покупцем 2" at bounding box center [566, 255] width 11 height 11
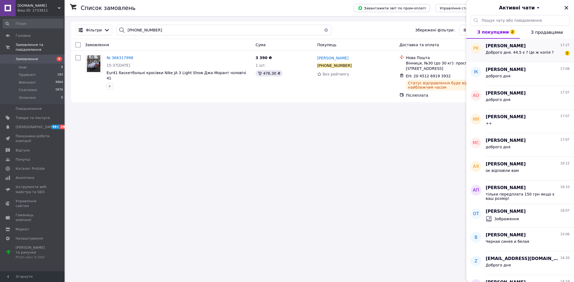
click at [523, 51] on span "Доброго дня. 44.5 є ? Це ж копія ?" at bounding box center [519, 52] width 68 height 4
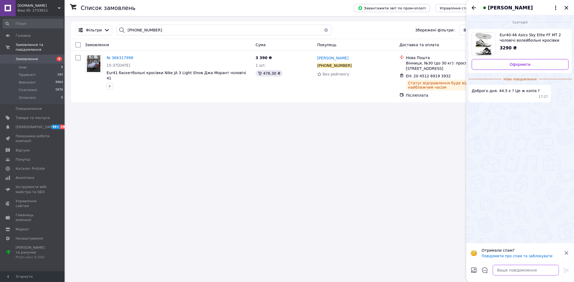
click at [504, 275] on textarea at bounding box center [525, 270] width 66 height 11
type textarea "так копія якісна"
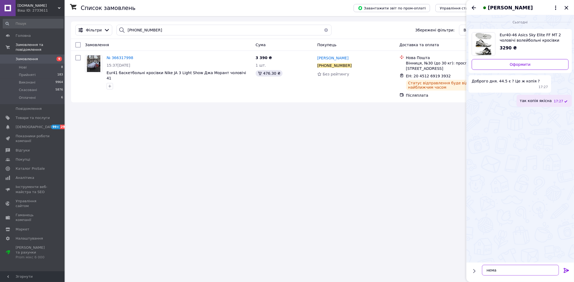
type textarea "немає"
type textarea "44 або 45"
click at [22, 65] on span "Нові" at bounding box center [23, 67] width 8 height 5
